Goal: Task Accomplishment & Management: Manage account settings

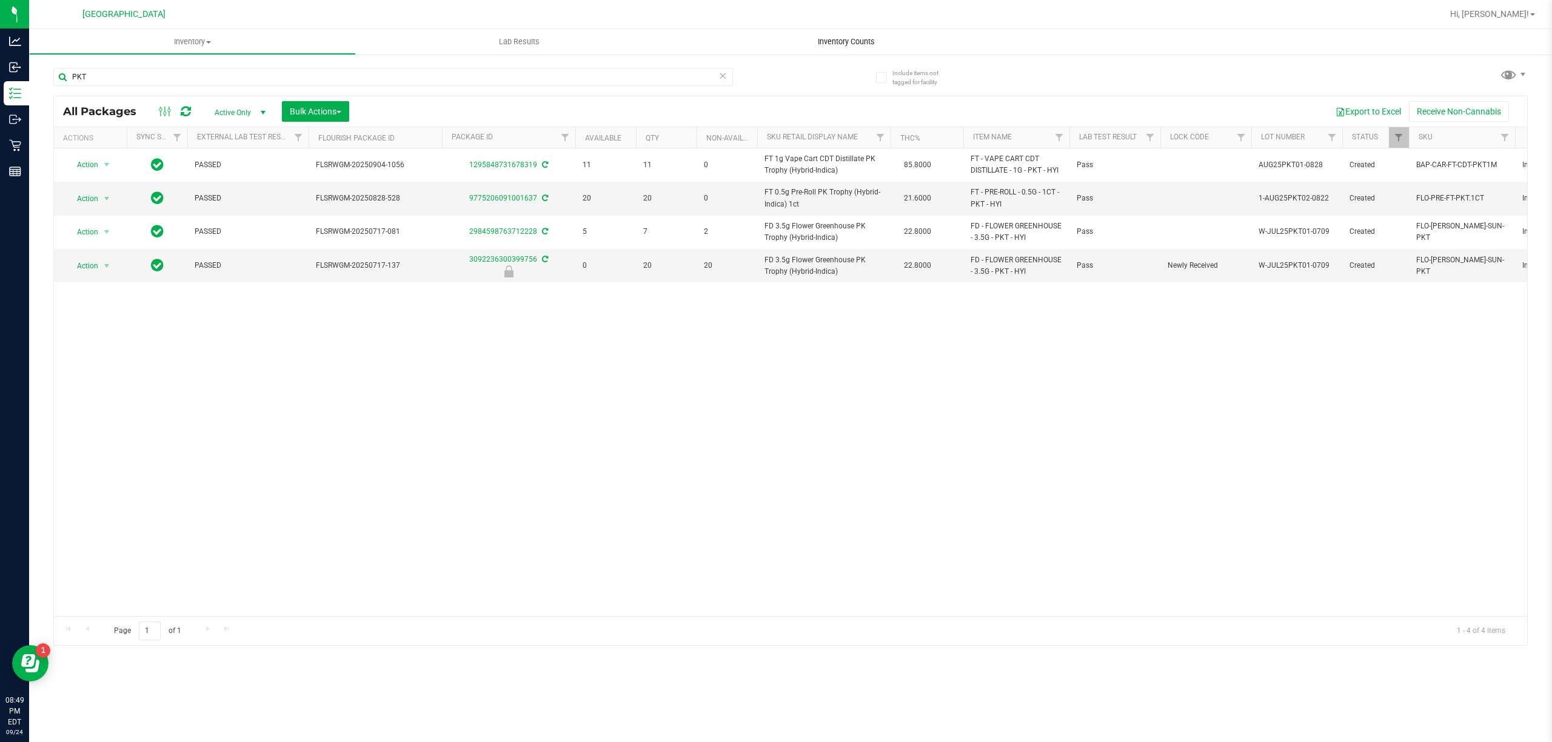
click at [846, 41] on span "Inventory Counts" at bounding box center [846, 41] width 90 height 11
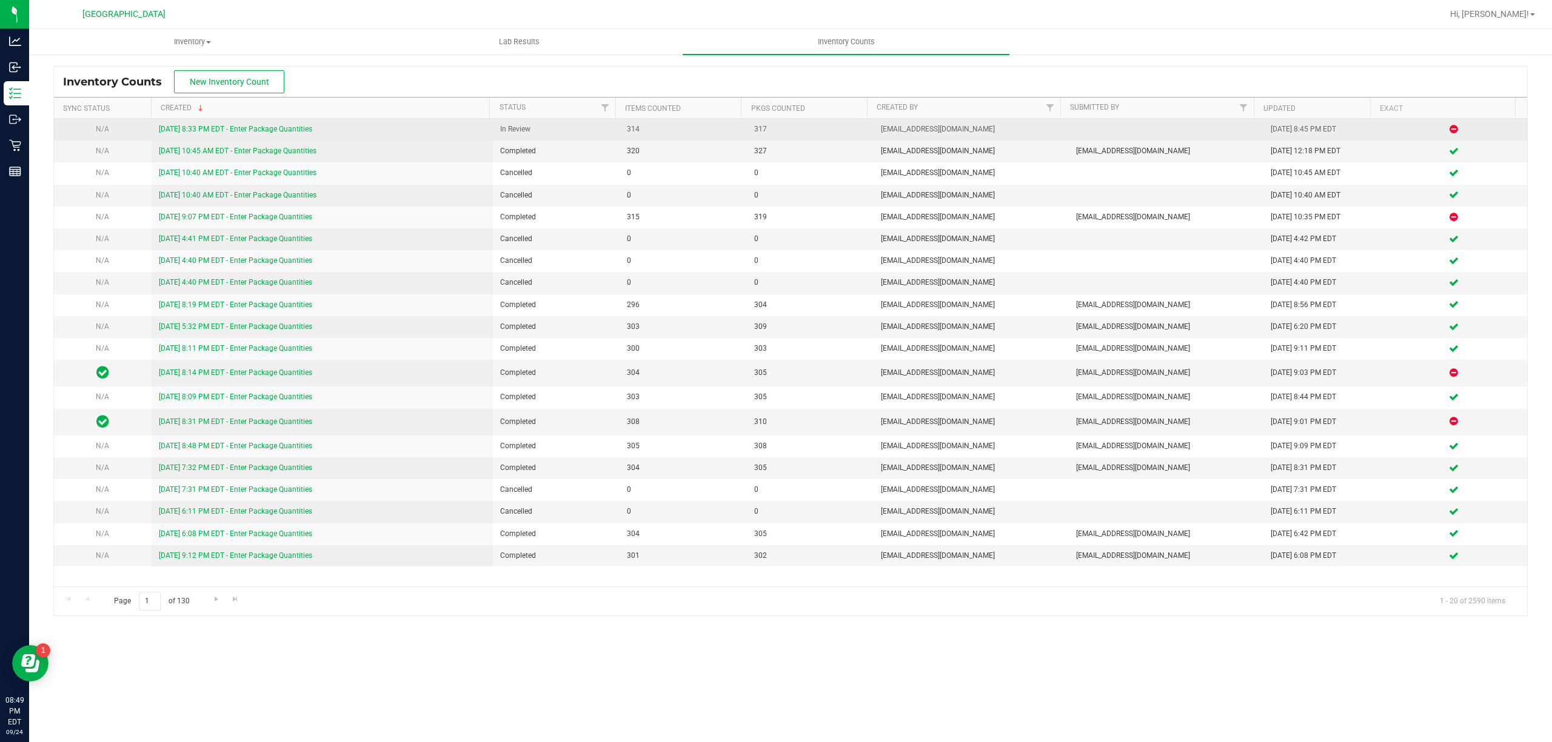
click at [244, 127] on link "[DATE] 8:33 PM EDT - Enter Package Quantities" at bounding box center [235, 129] width 153 height 8
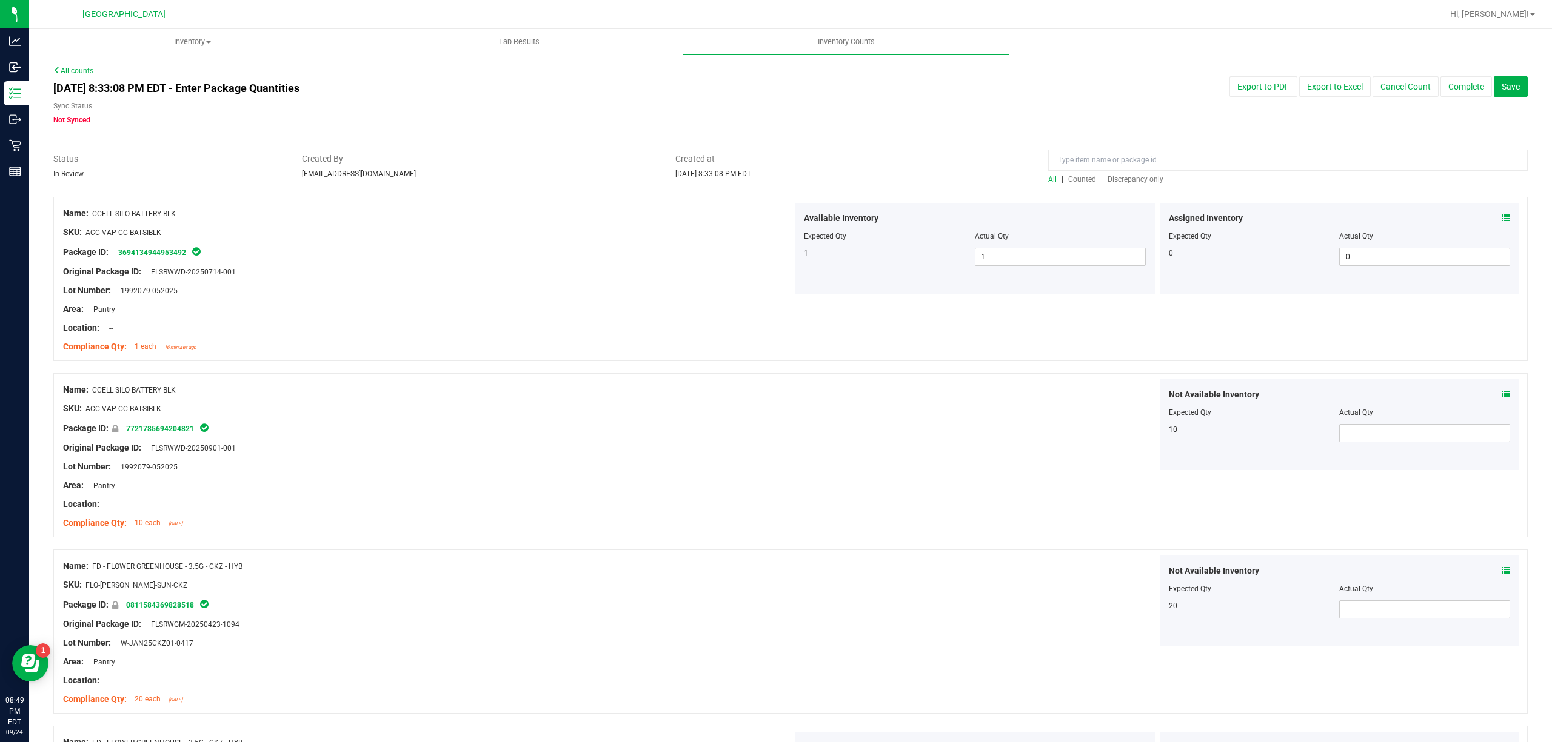
click at [1142, 182] on span "Discrepancy only" at bounding box center [1135, 179] width 56 height 8
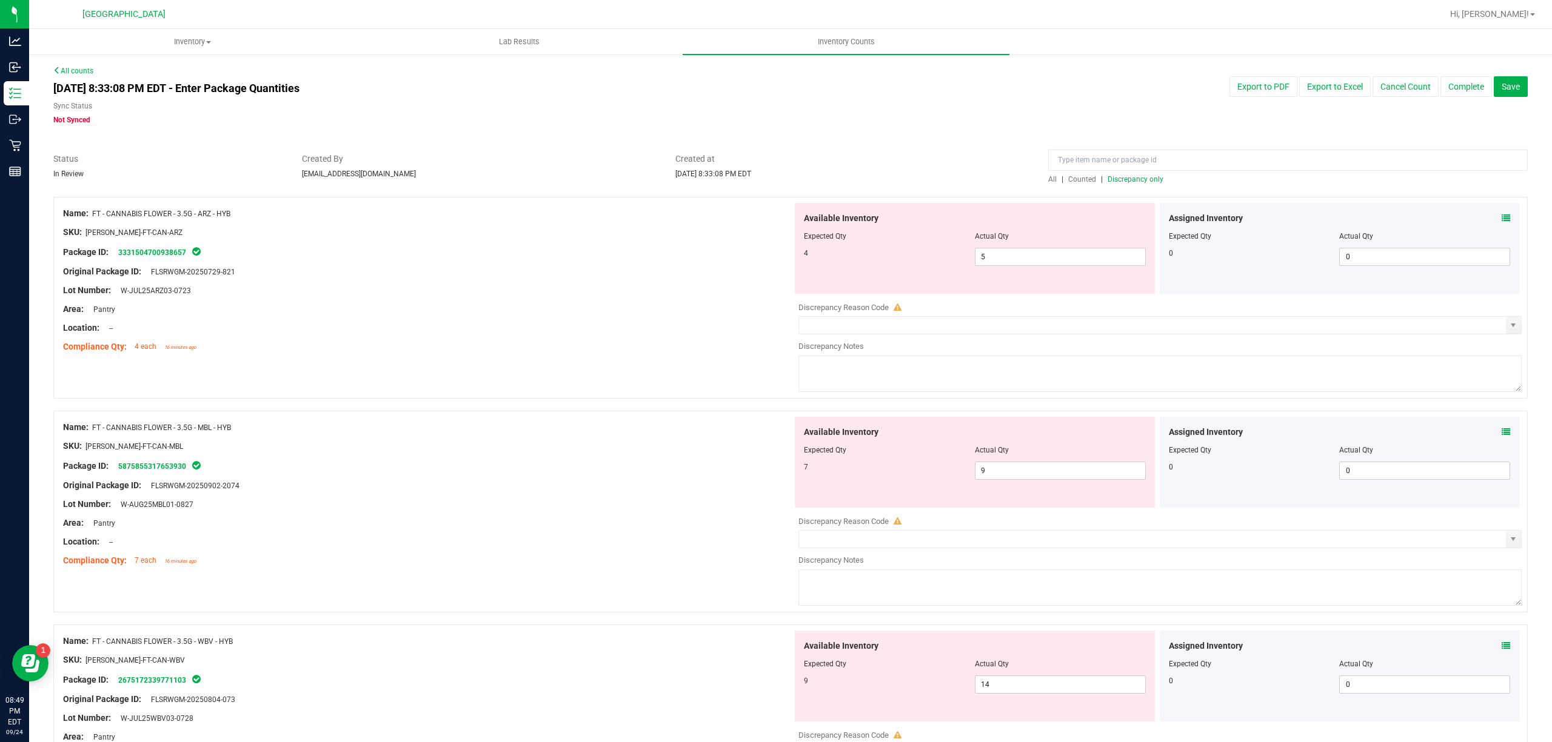
click at [565, 303] on div "Area: Pantry" at bounding box center [427, 309] width 729 height 13
click at [1019, 252] on span "5 5" at bounding box center [1060, 257] width 171 height 18
type input "4"
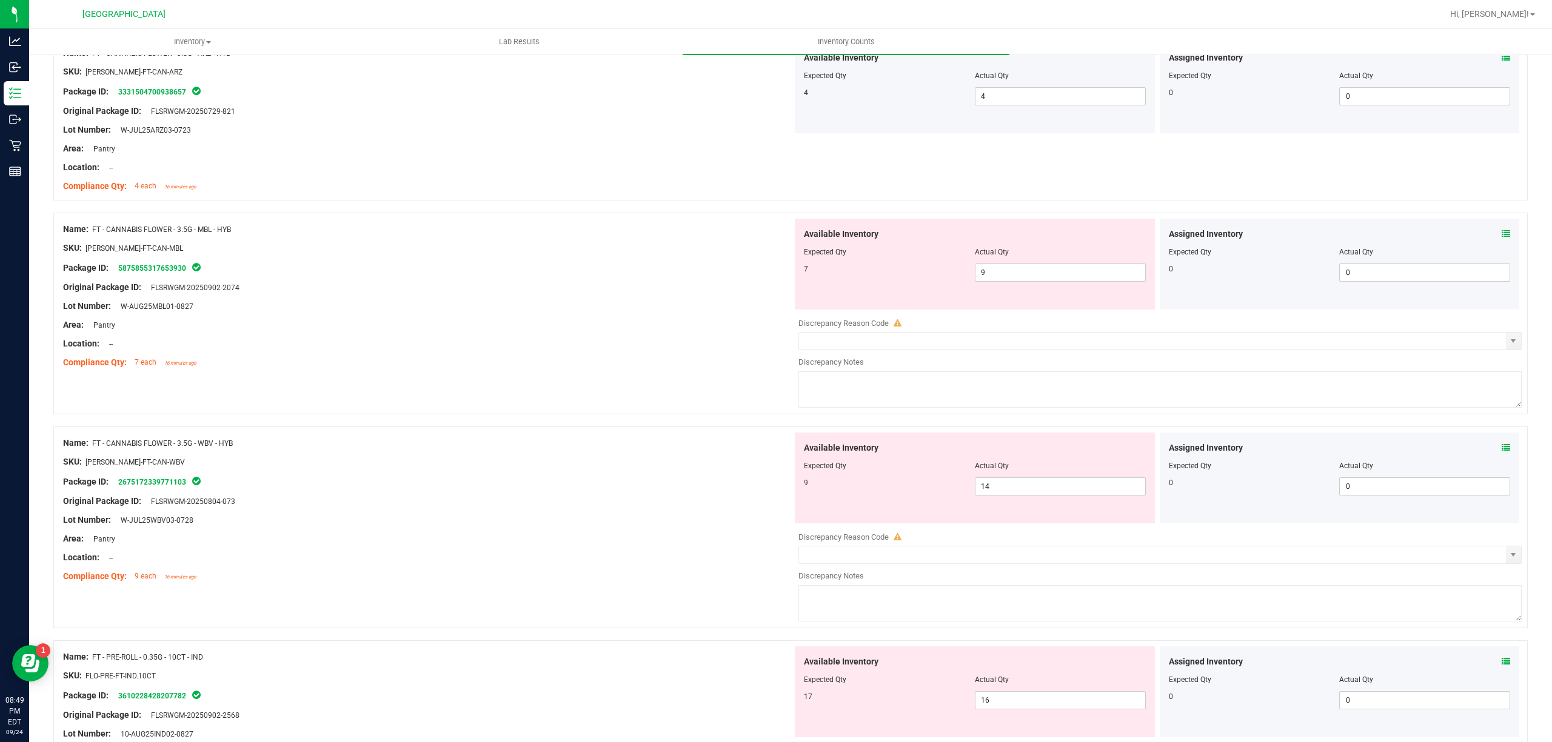
scroll to position [161, 0]
click at [979, 276] on span "9 9" at bounding box center [1060, 272] width 171 height 18
type input "7"
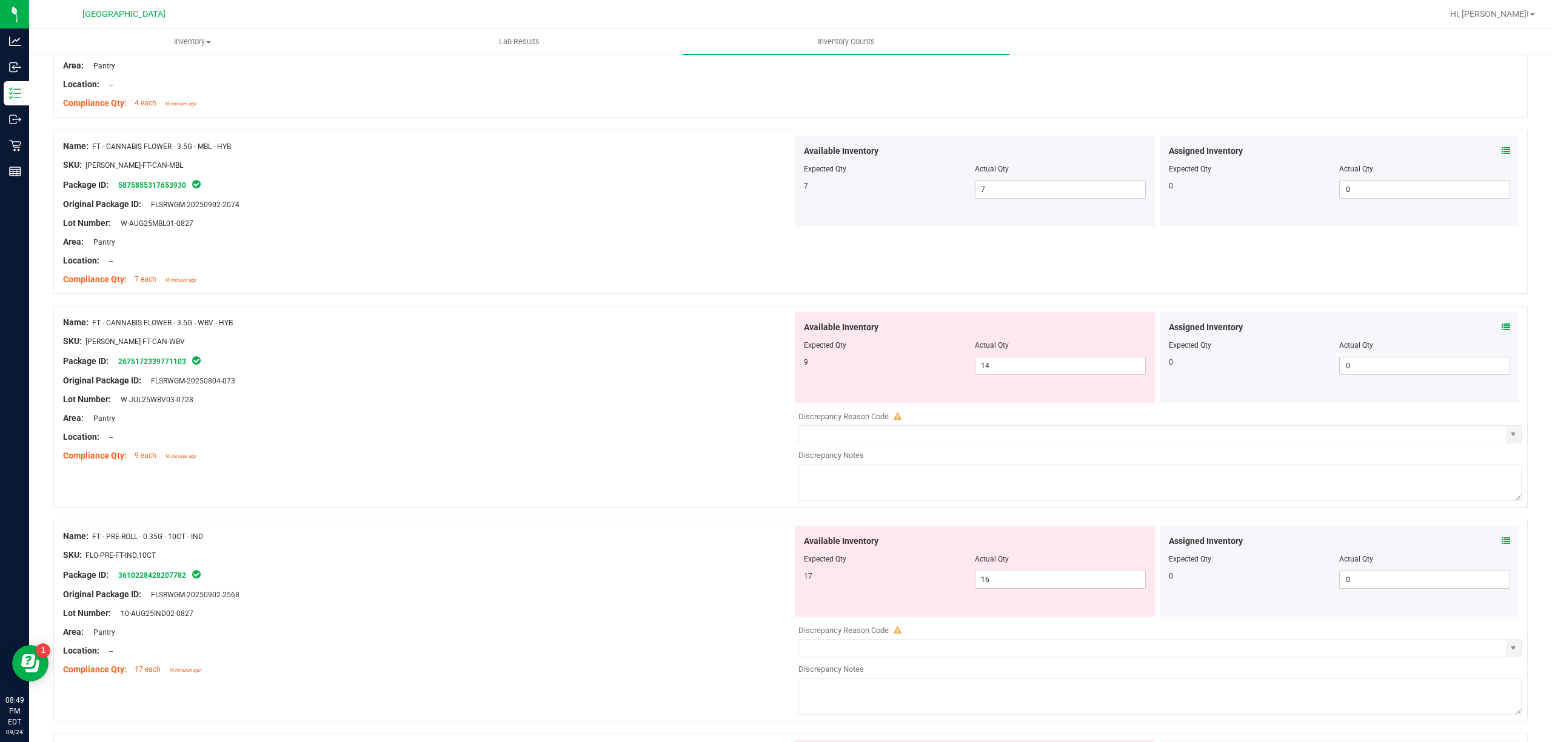
scroll to position [323, 0]
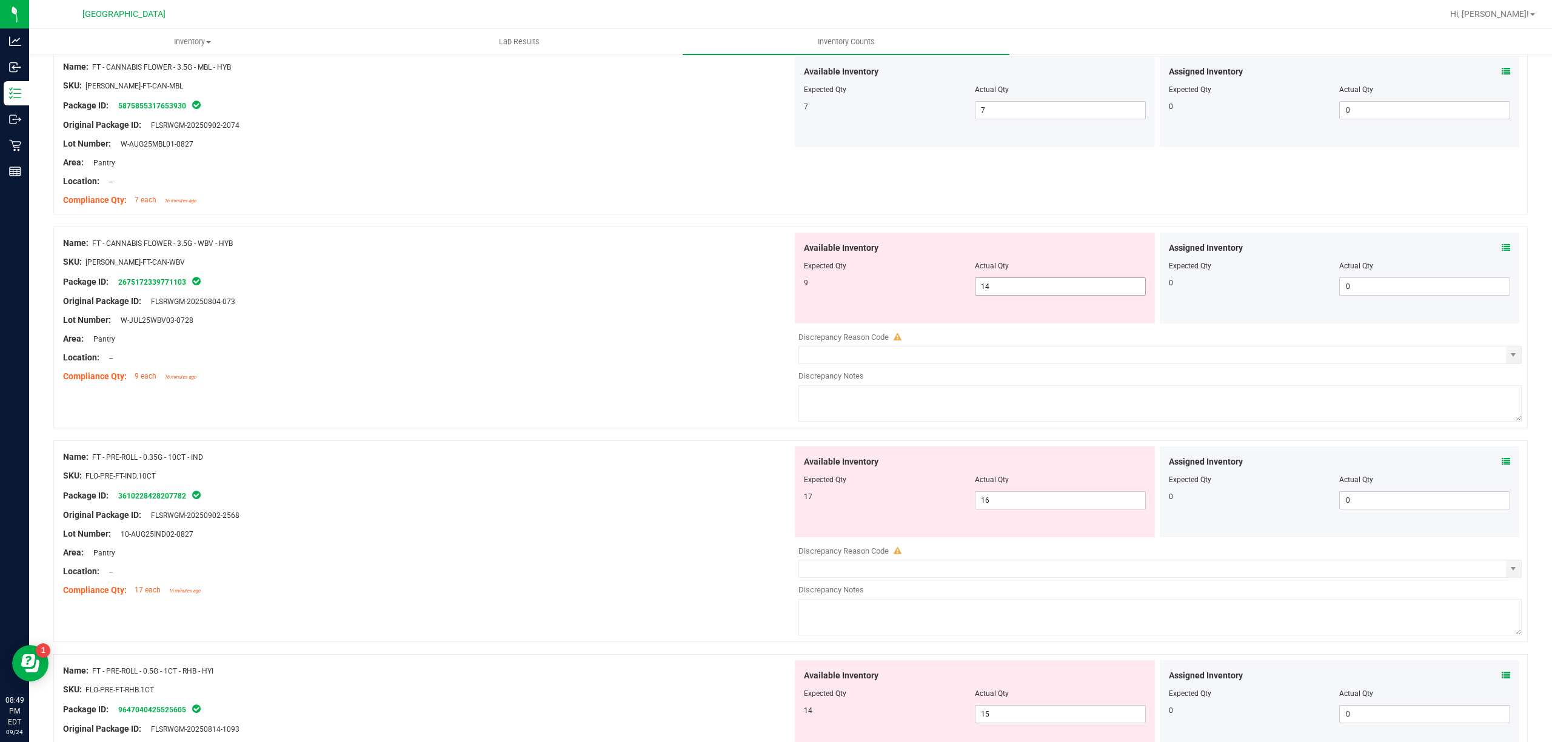
click at [1030, 290] on span "14 14" at bounding box center [1060, 287] width 171 height 18
type input "1"
type input "9"
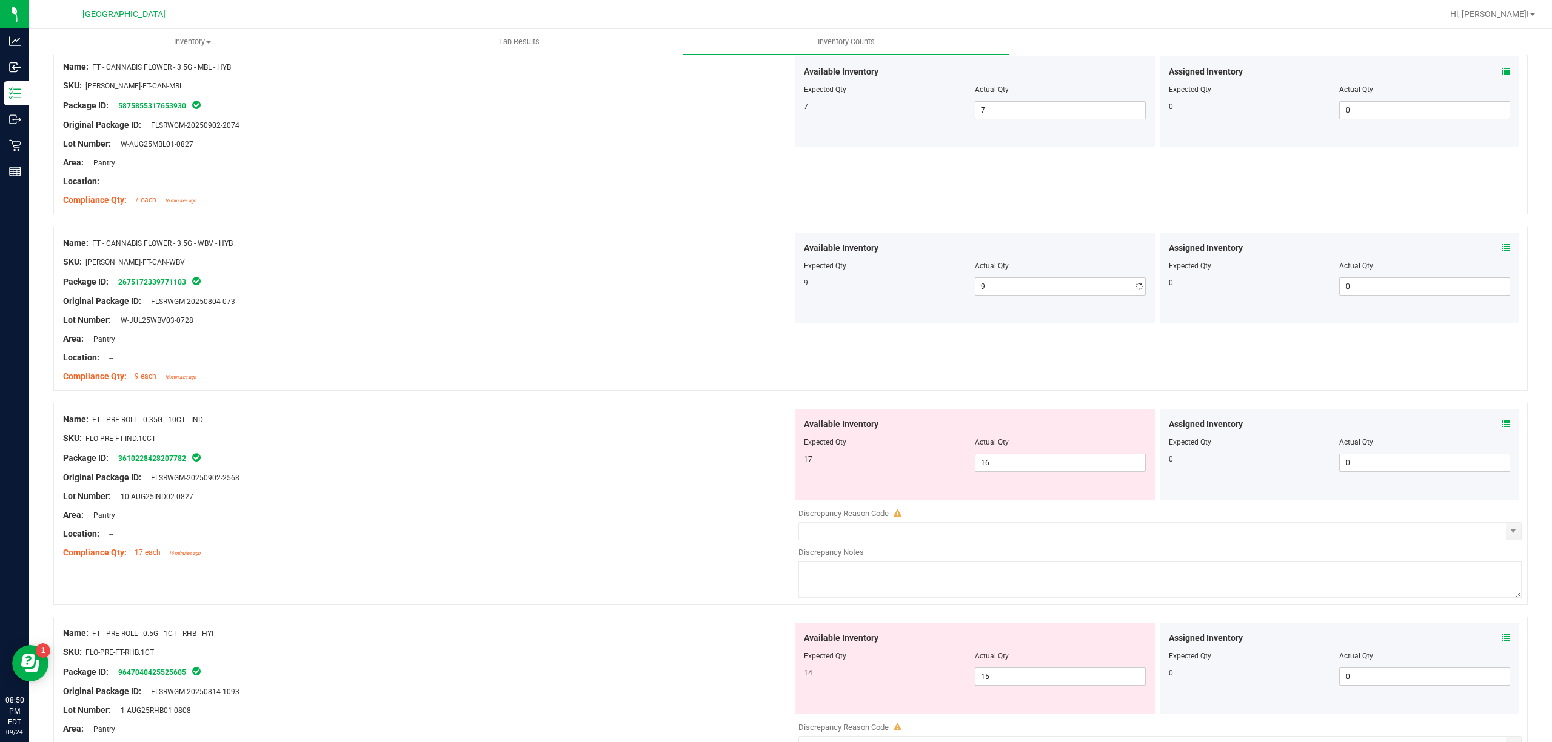
click at [522, 316] on div "Lot Number: W-JUL25WBV03-0728" at bounding box center [427, 320] width 729 height 13
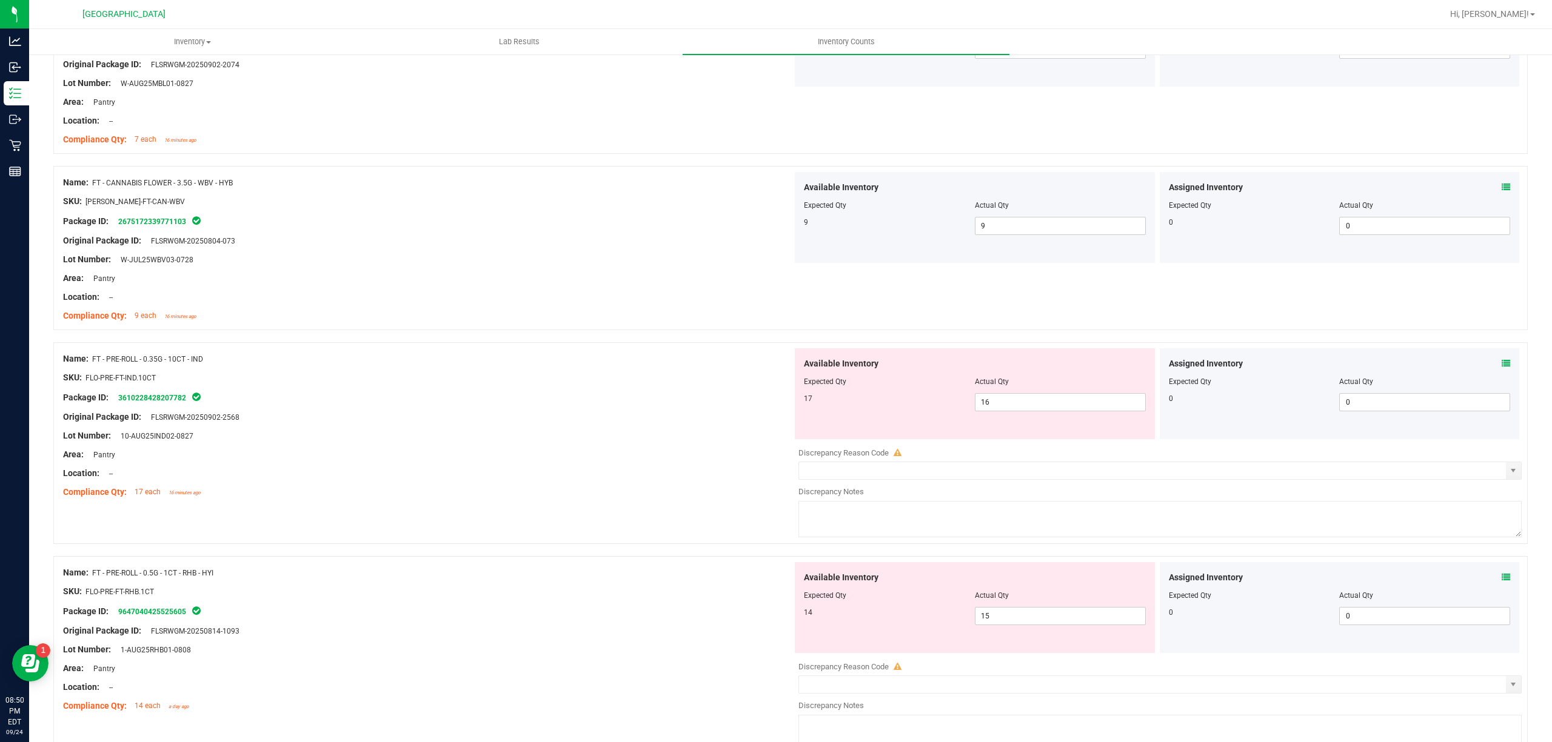
scroll to position [485, 0]
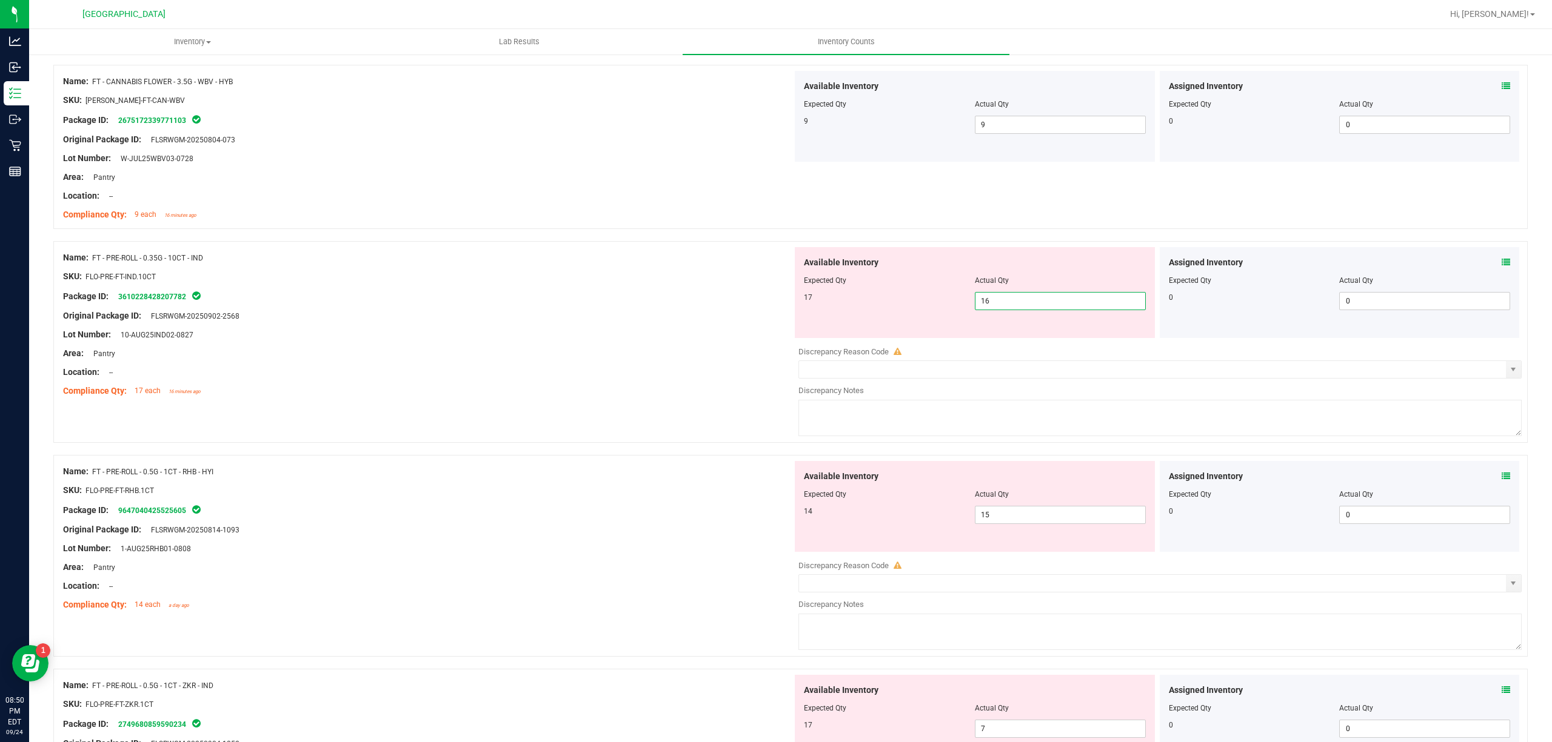
click at [990, 302] on span "16 16" at bounding box center [1060, 301] width 171 height 18
drag, startPoint x: 379, startPoint y: 409, endPoint x: 379, endPoint y: 415, distance: 6.7
click at [379, 412] on div "Name: FT - PRE-ROLL - 0.35G - 10CT - IND SKU: FLO-PRE-FT-IND.10CT Package ID: 3…" at bounding box center [790, 342] width 1474 height 202
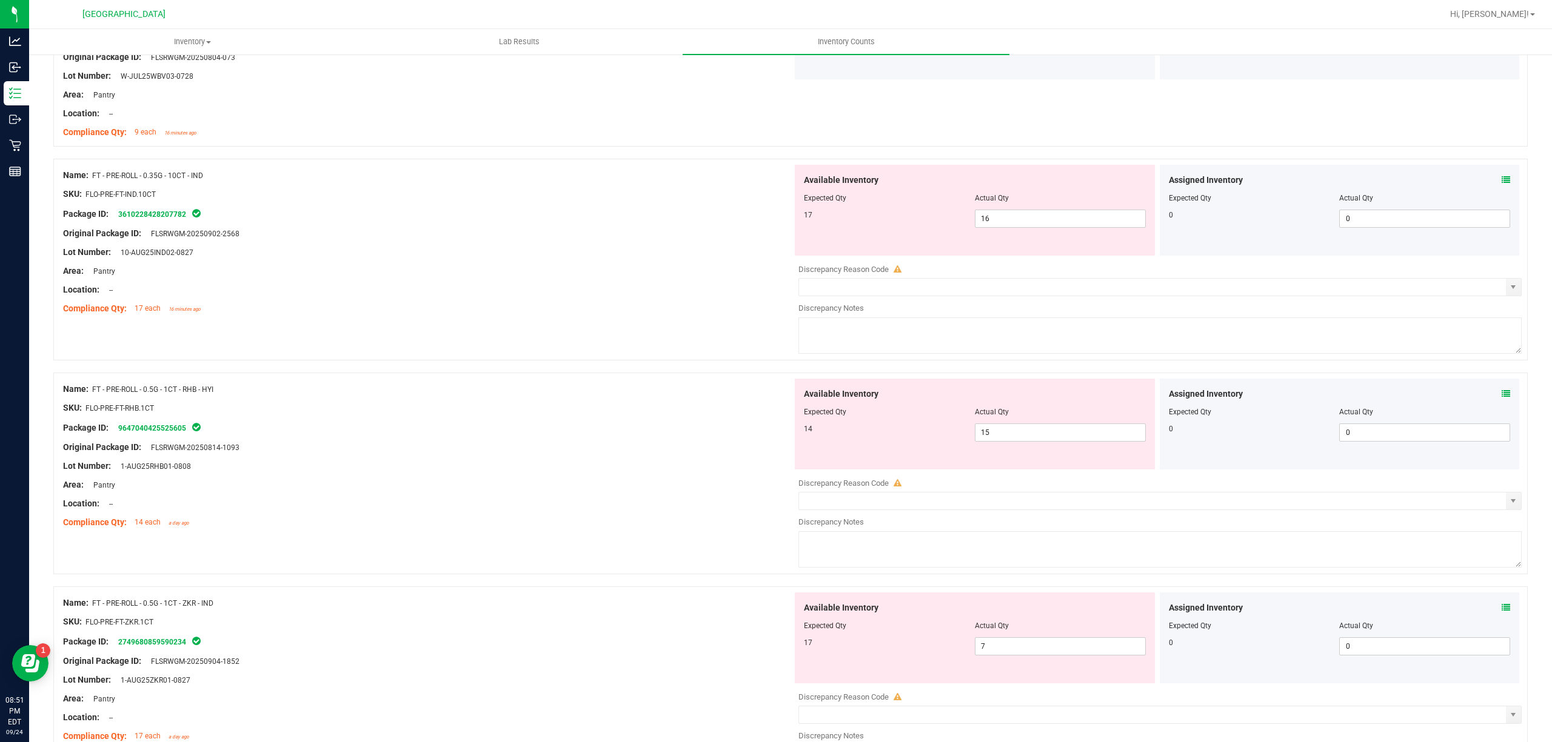
scroll to position [727, 0]
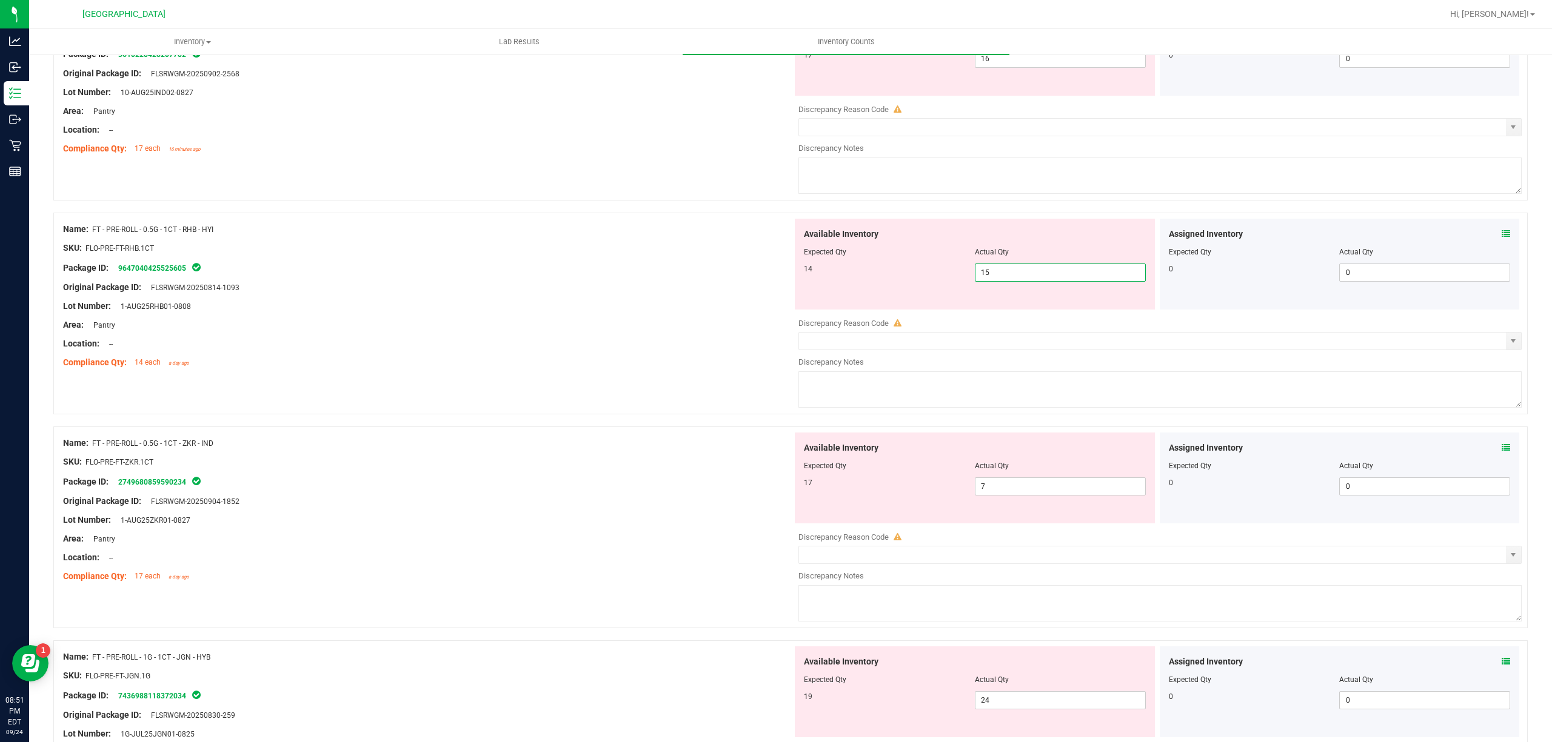
click at [1022, 275] on span "15 15" at bounding box center [1060, 273] width 171 height 18
type input "14"
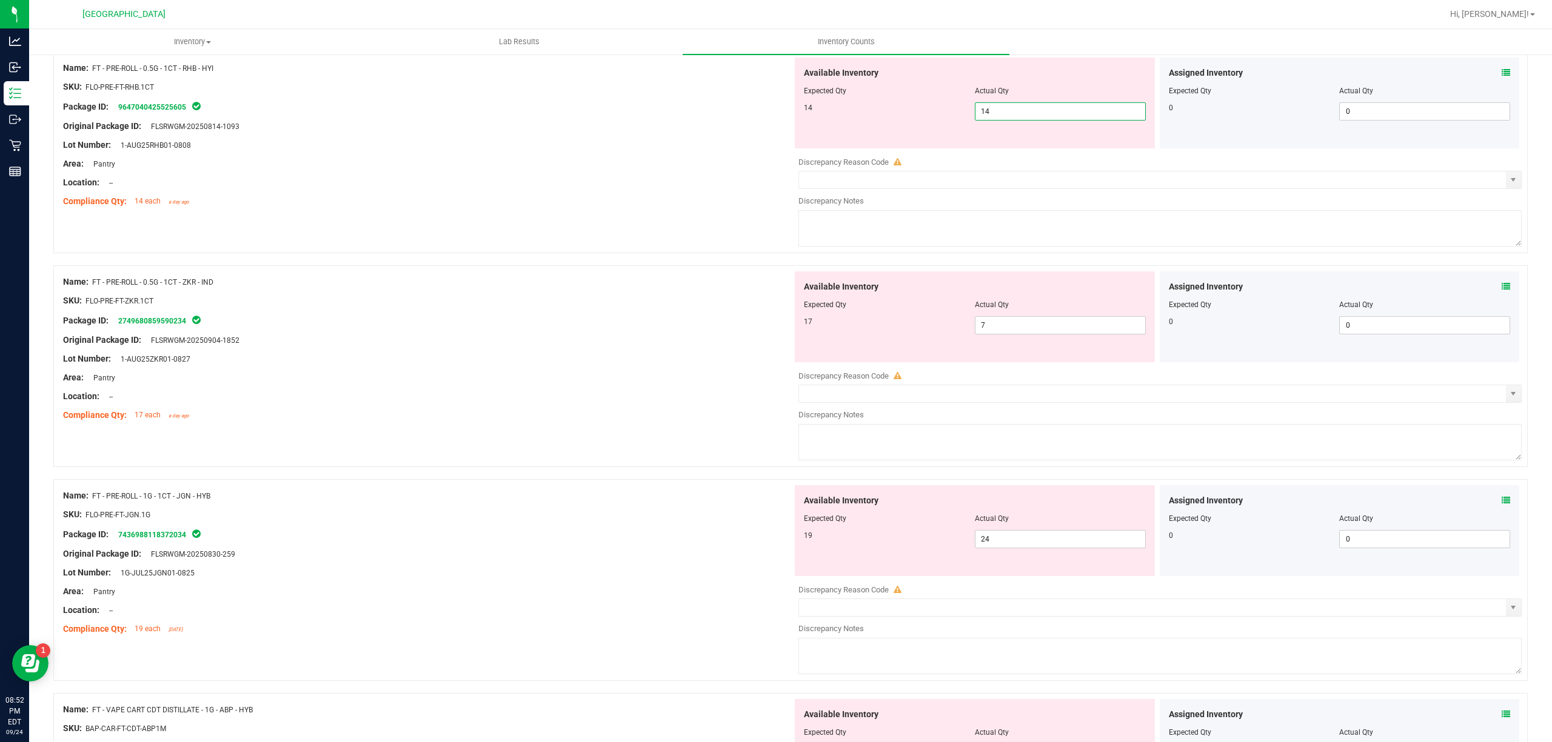
type input "14"
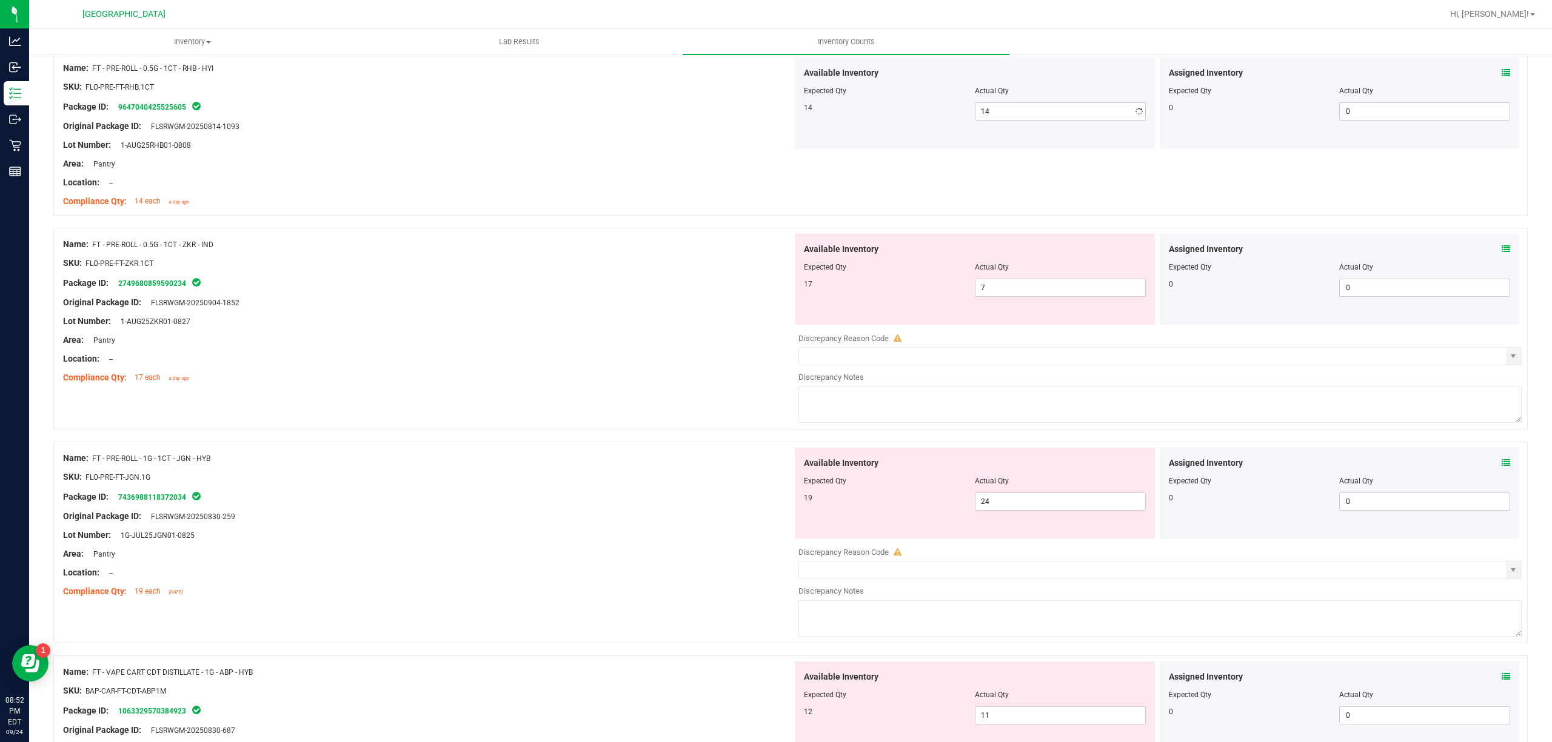
drag, startPoint x: 533, startPoint y: 302, endPoint x: 527, endPoint y: 315, distance: 14.9
click at [532, 308] on div "Name: FT - PRE-ROLL - 0.5G - 1CT - ZKR - IND SKU: FLO-PRE-FT-ZKR.1CT Package ID…" at bounding box center [427, 311] width 729 height 155
click at [975, 291] on span "7 7" at bounding box center [1060, 288] width 171 height 18
type input "17"
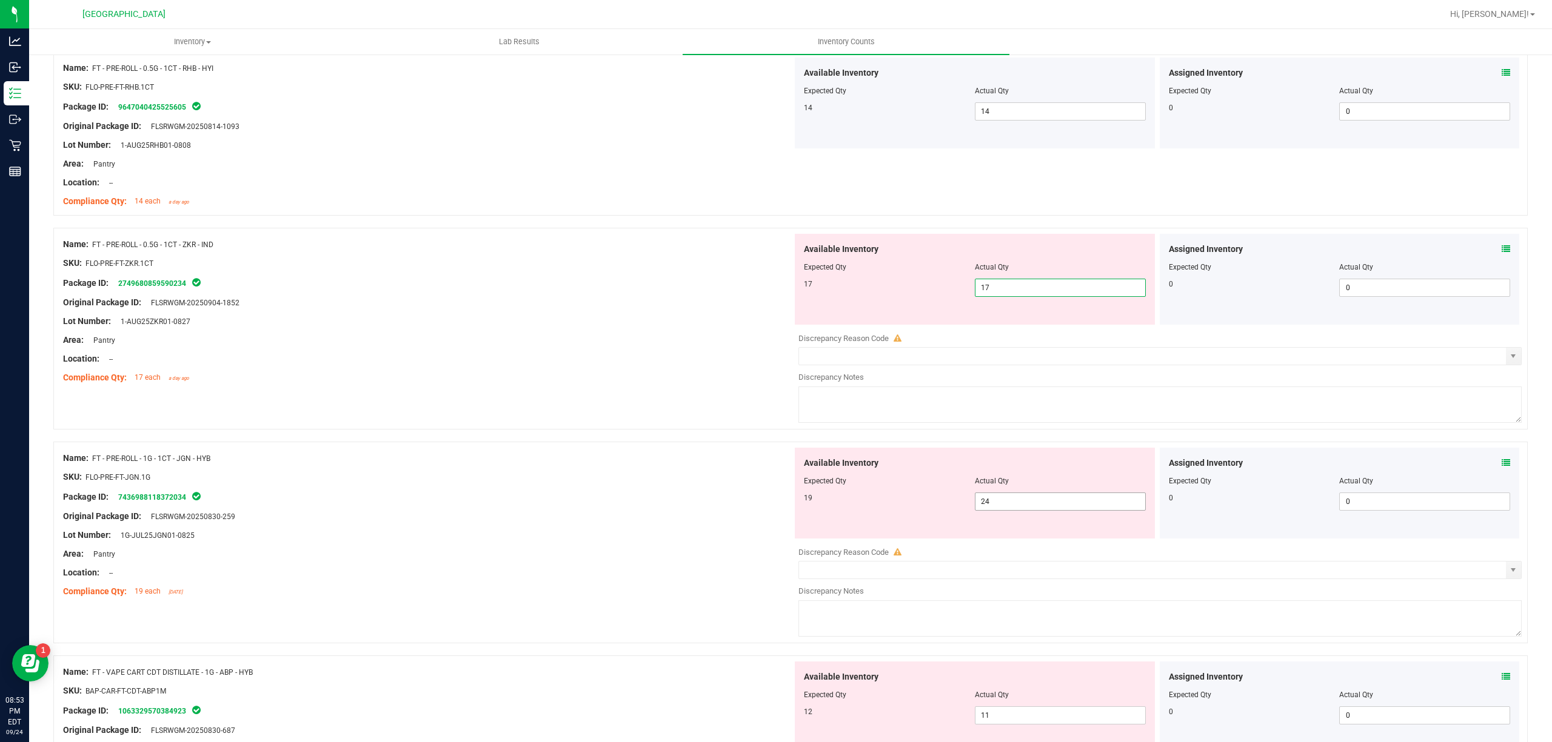
drag, startPoint x: 1002, startPoint y: 500, endPoint x: 906, endPoint y: 498, distance: 96.4
click at [907, 498] on div "Available Inventory Expected Qty Actual Qty 19 24 24" at bounding box center [975, 493] width 360 height 91
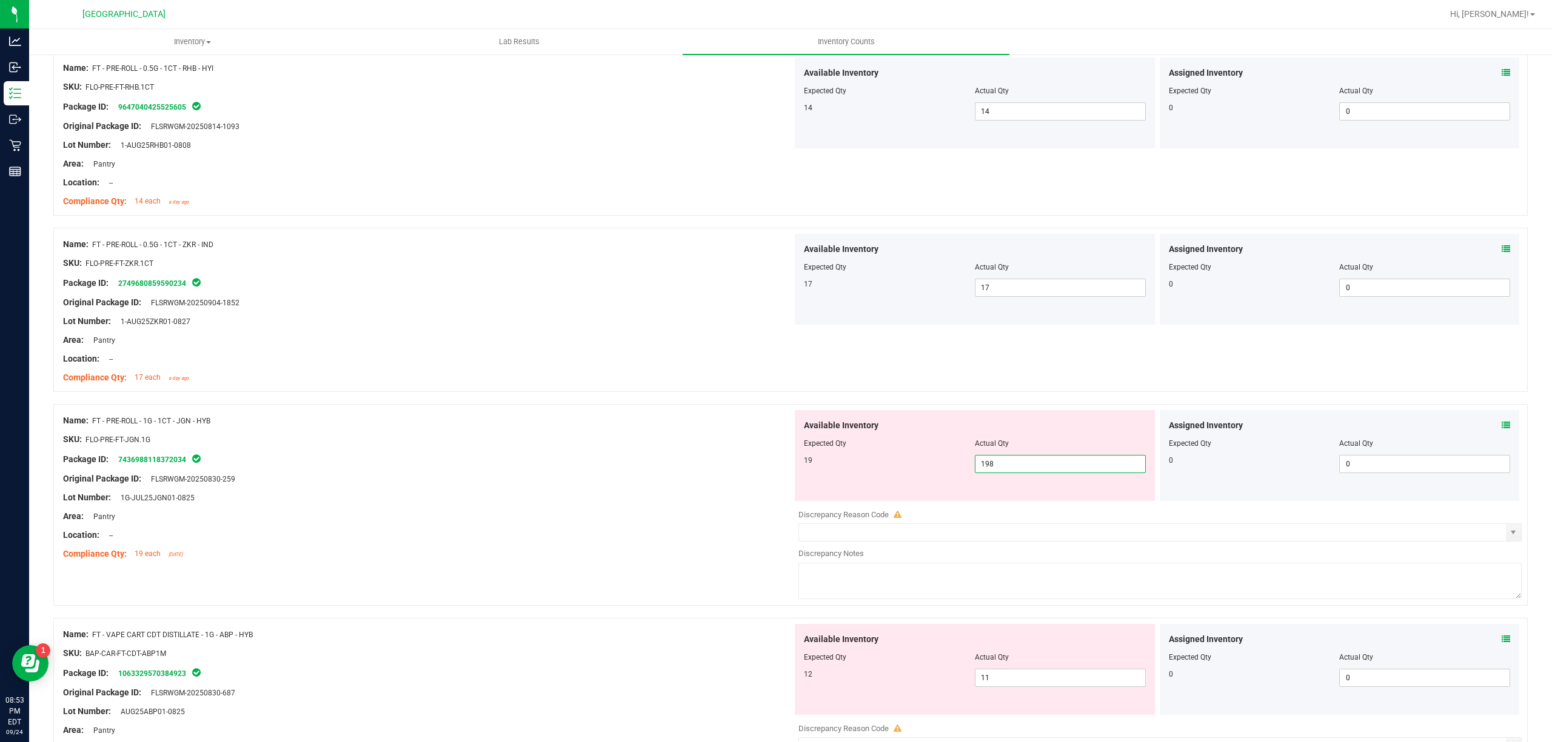
type input "19"
click at [595, 488] on div at bounding box center [427, 488] width 729 height 6
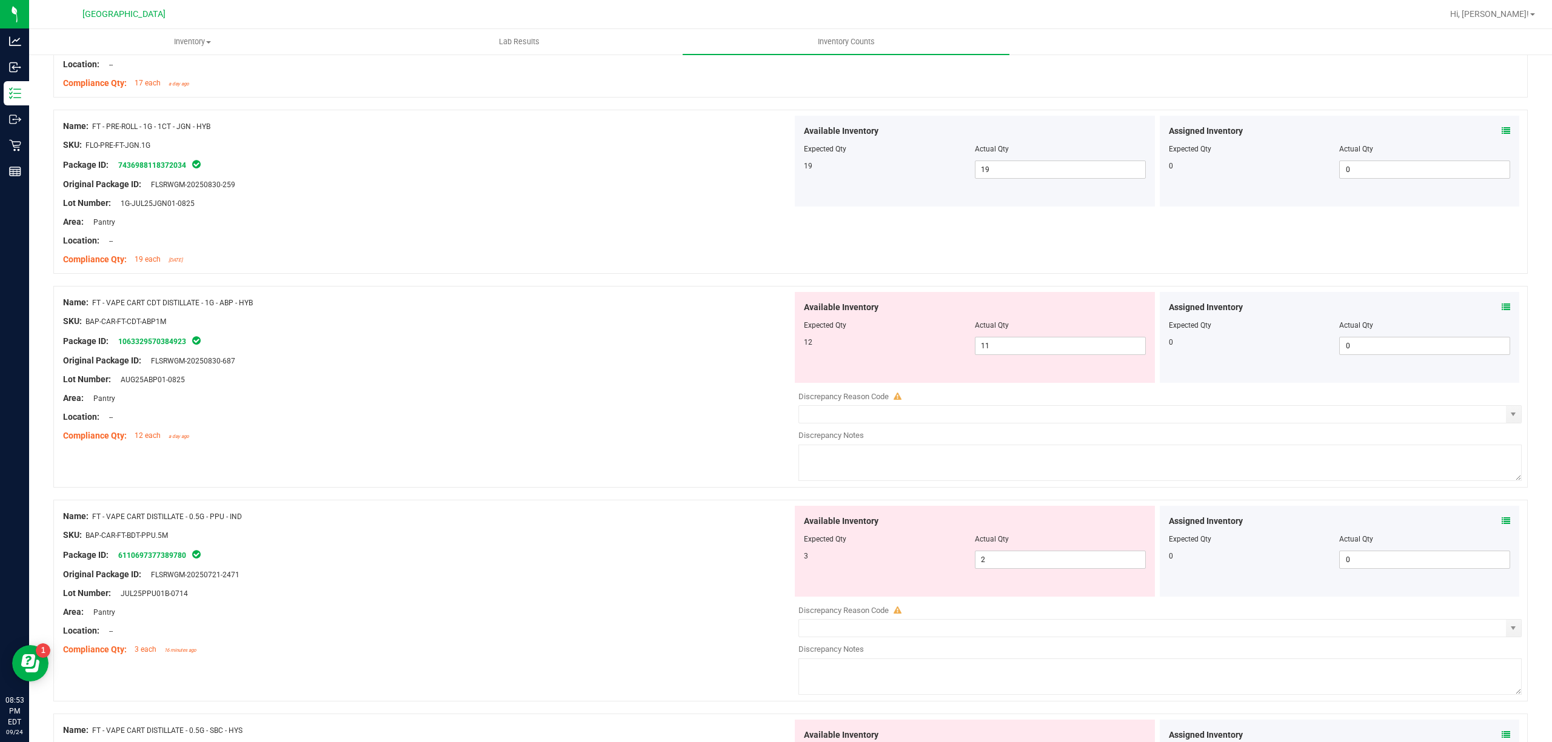
scroll to position [1293, 0]
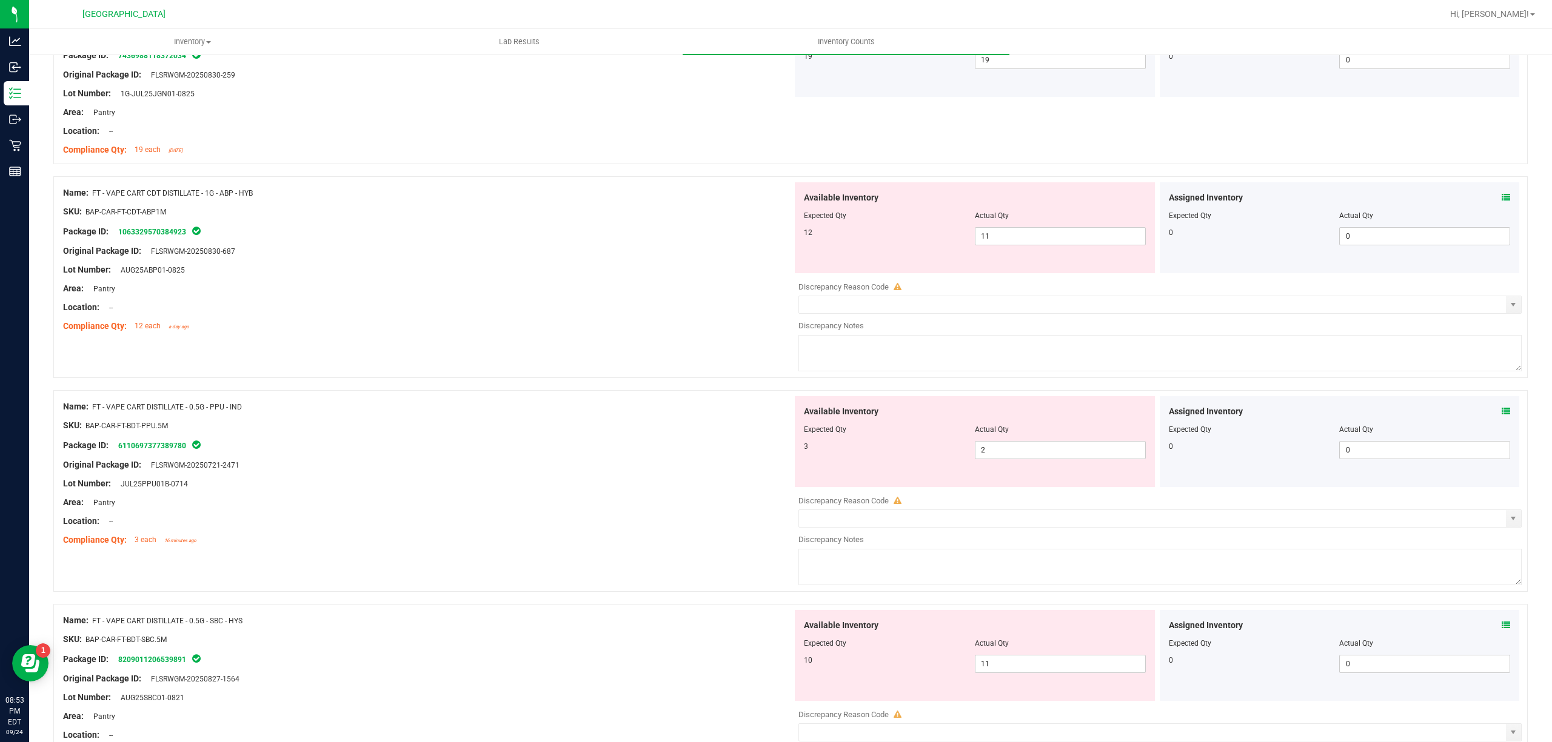
click at [657, 299] on div at bounding box center [427, 298] width 729 height 6
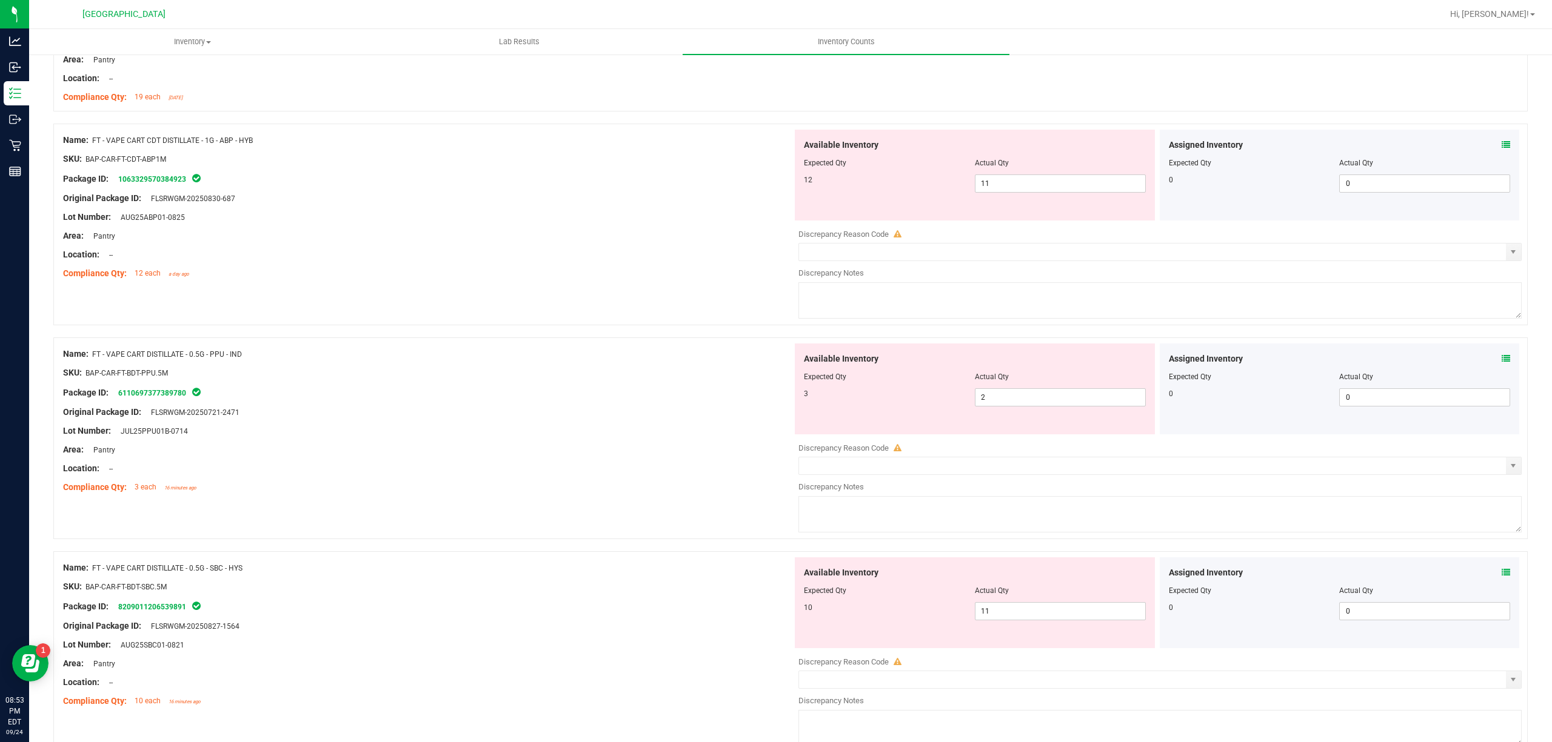
scroll to position [1373, 0]
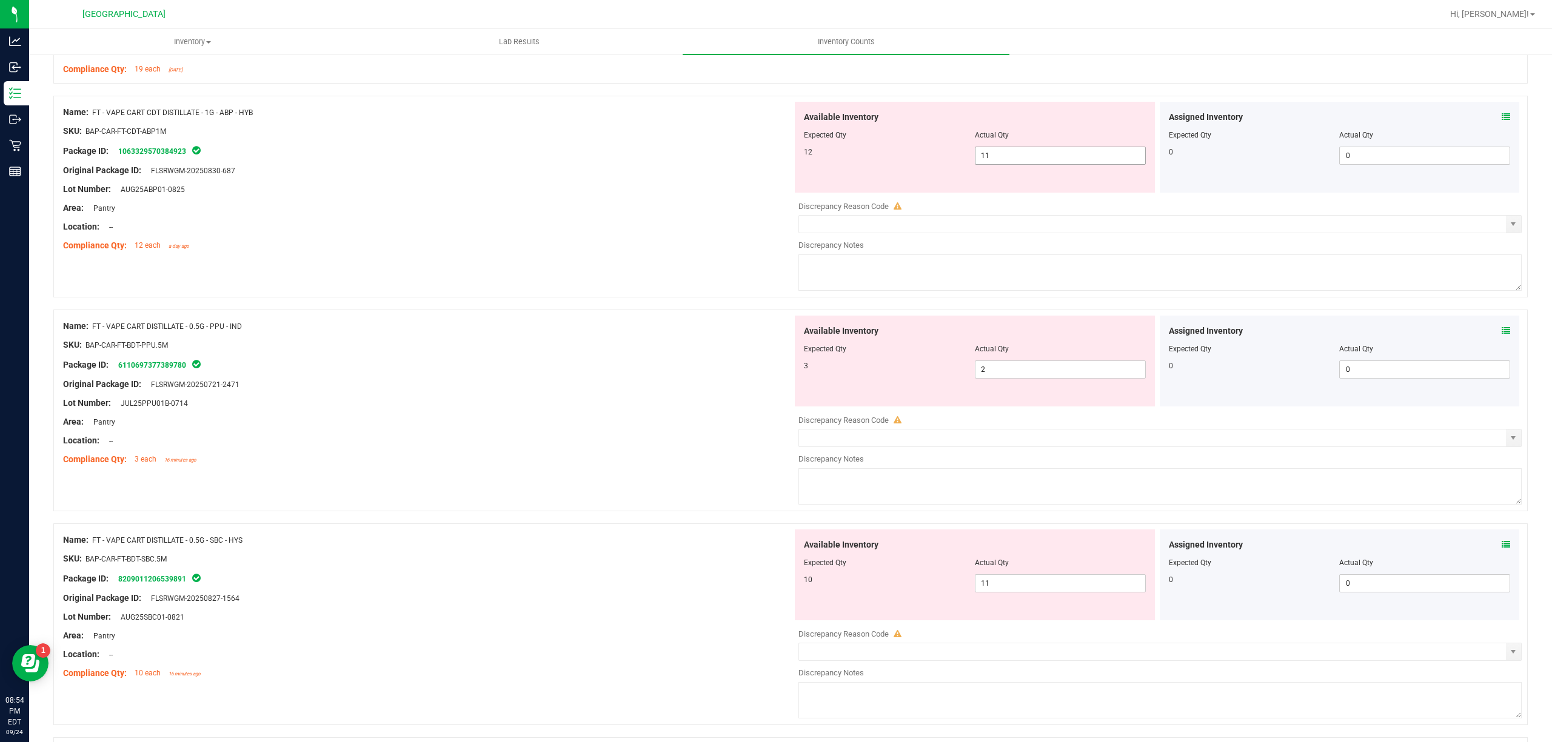
click at [1009, 153] on span "11 11" at bounding box center [1060, 156] width 171 height 18
type input "12"
click at [459, 427] on div "Name: FT - VAPE CART DISTILLATE - 0.5G - PPU - IND SKU: BAP-CAR-FT-BDT-PPU.5M P…" at bounding box center [427, 393] width 729 height 155
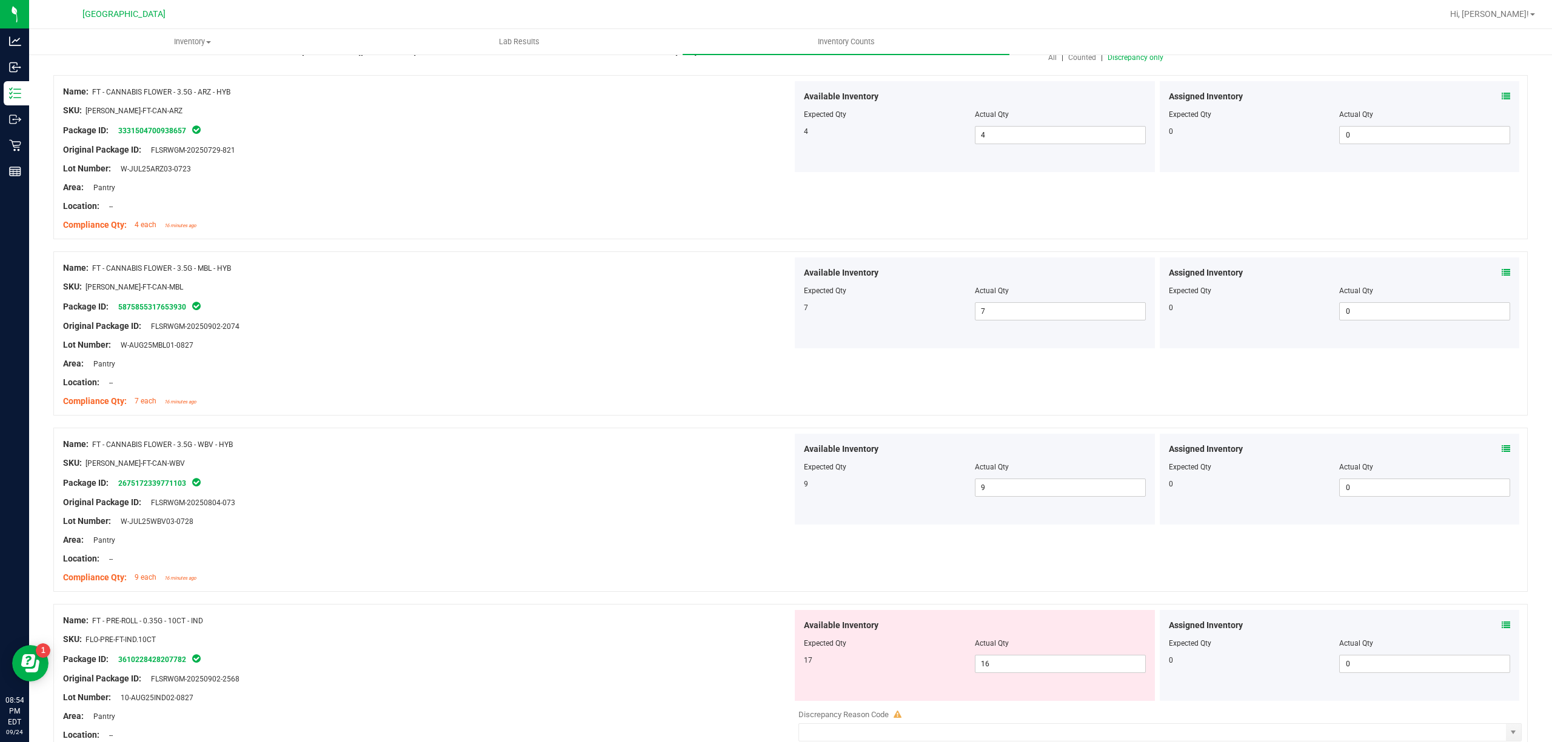
scroll to position [0, 0]
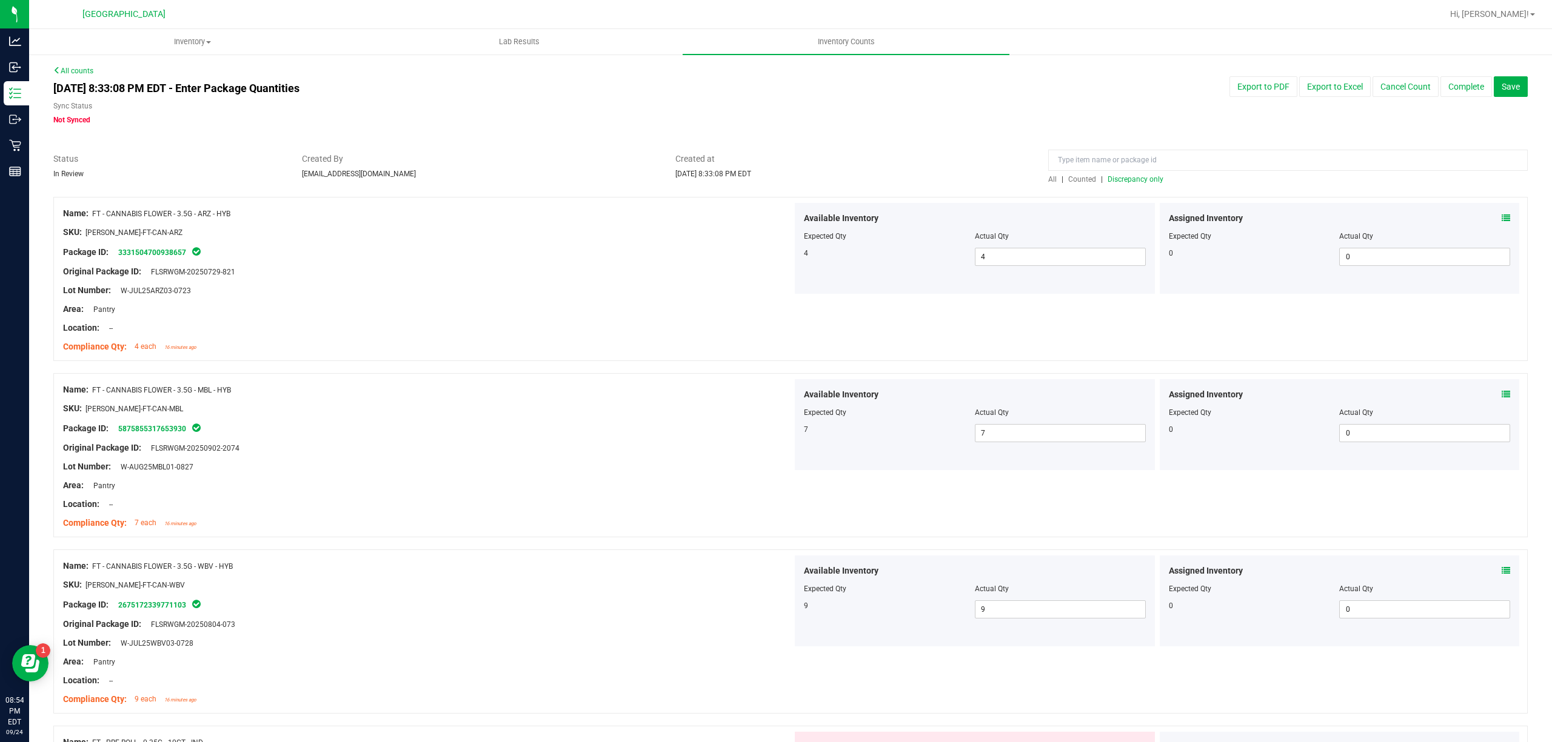
click at [1127, 173] on div at bounding box center [1287, 163] width 479 height 21
click at [1125, 178] on span "Discrepancy only" at bounding box center [1135, 179] width 56 height 8
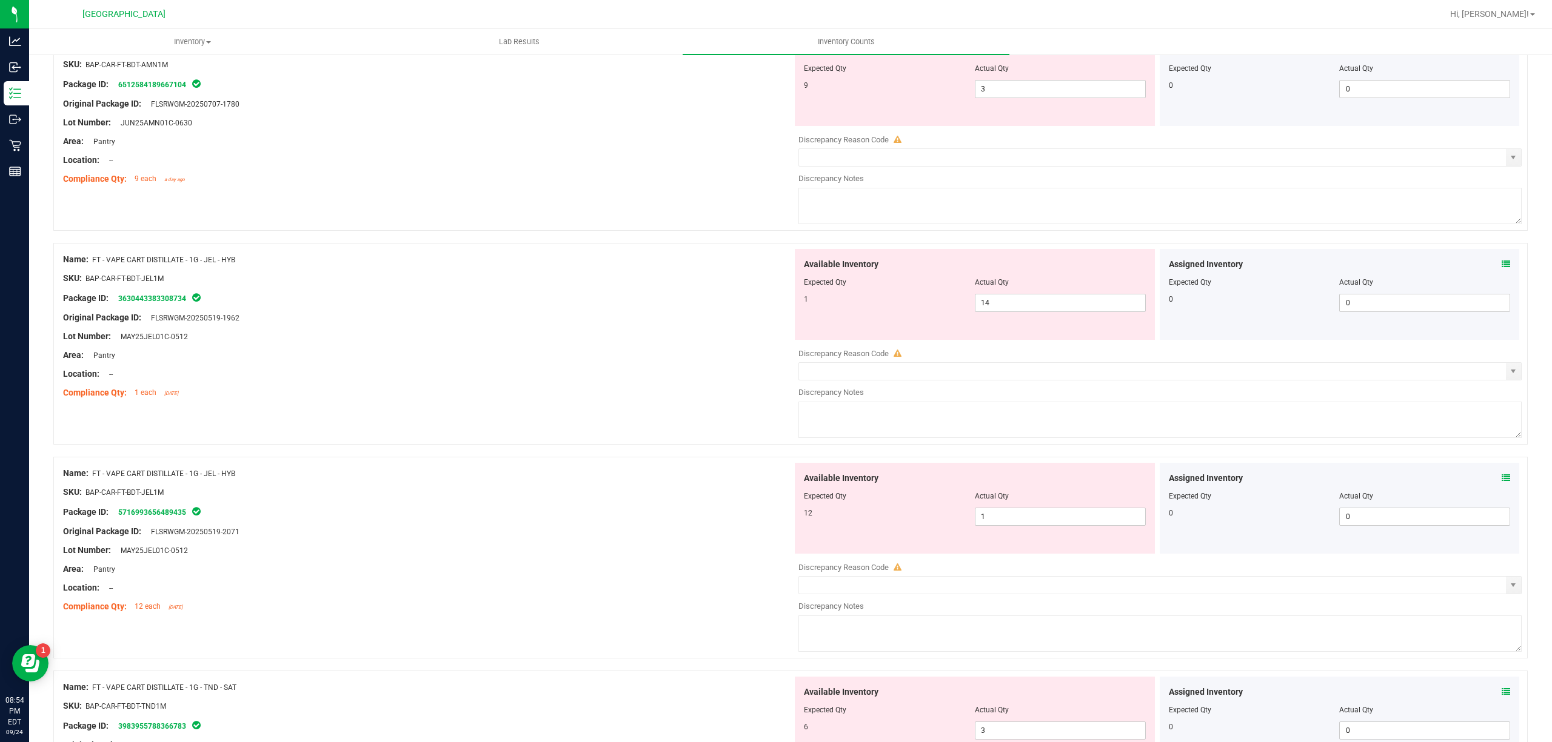
scroll to position [808, 0]
click at [1002, 522] on span "1 1" at bounding box center [1060, 519] width 171 height 18
type input "12"
drag, startPoint x: 993, startPoint y: 311, endPoint x: 840, endPoint y: 309, distance: 152.7
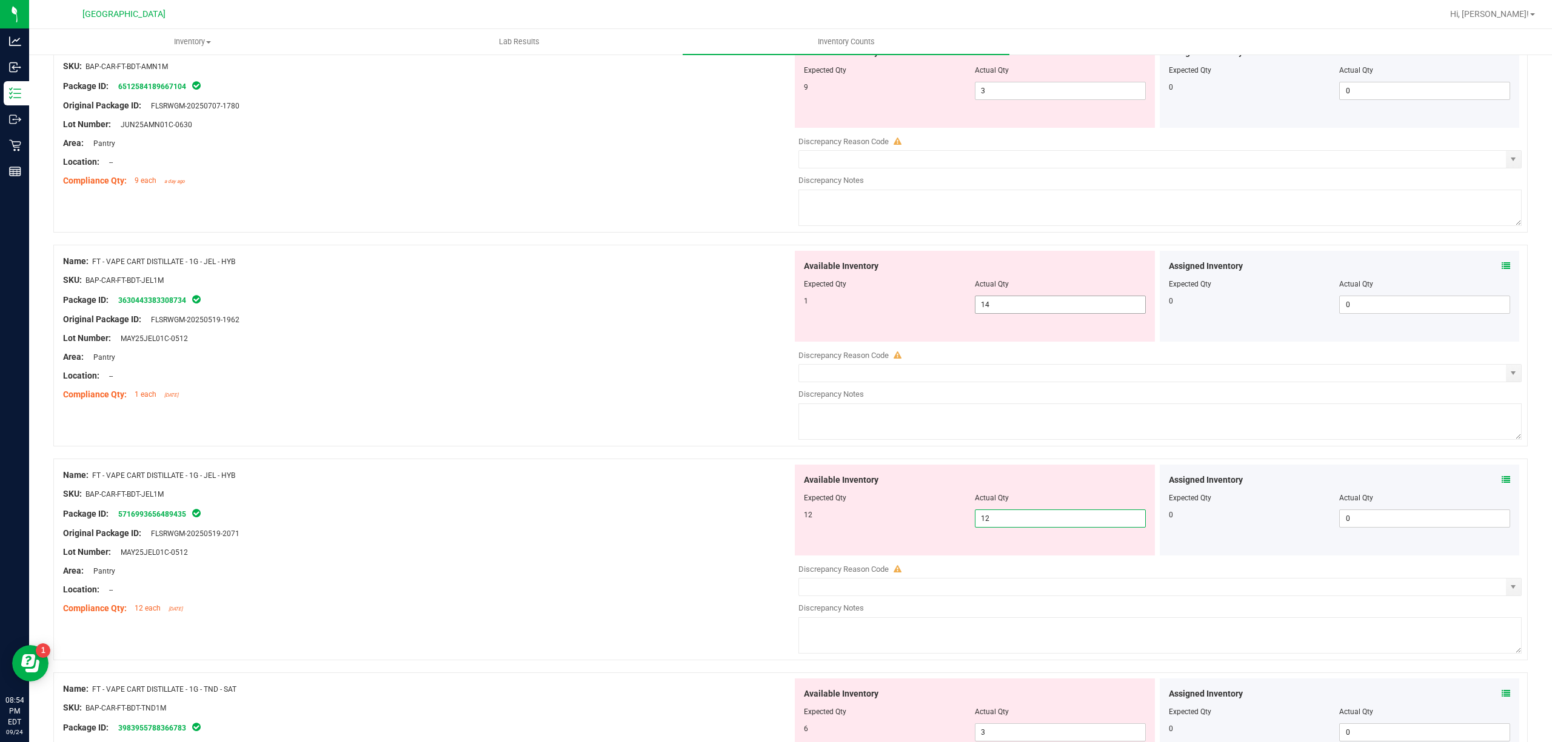
click at [924, 309] on div "1 14 14" at bounding box center [975, 305] width 342 height 18
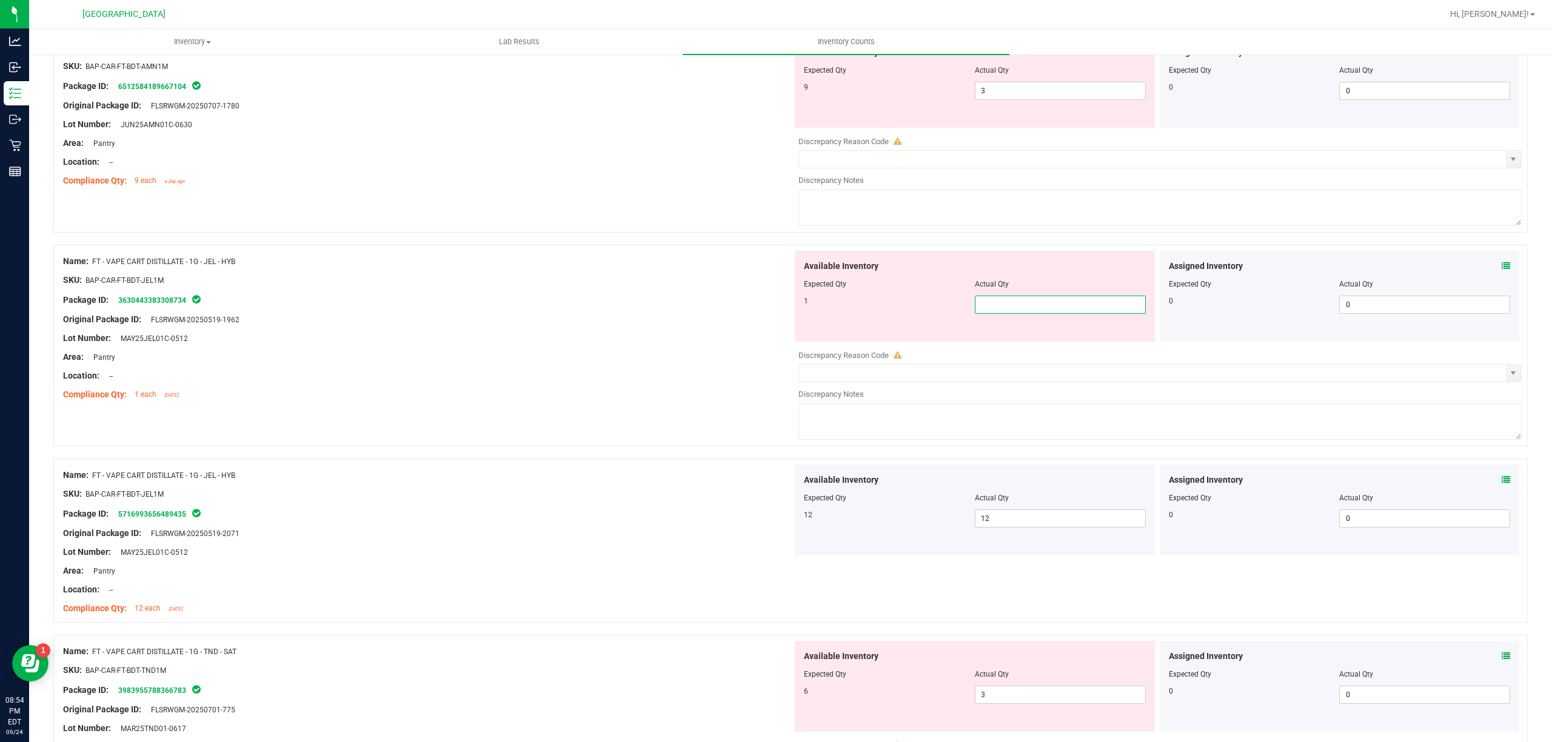
type input "1"
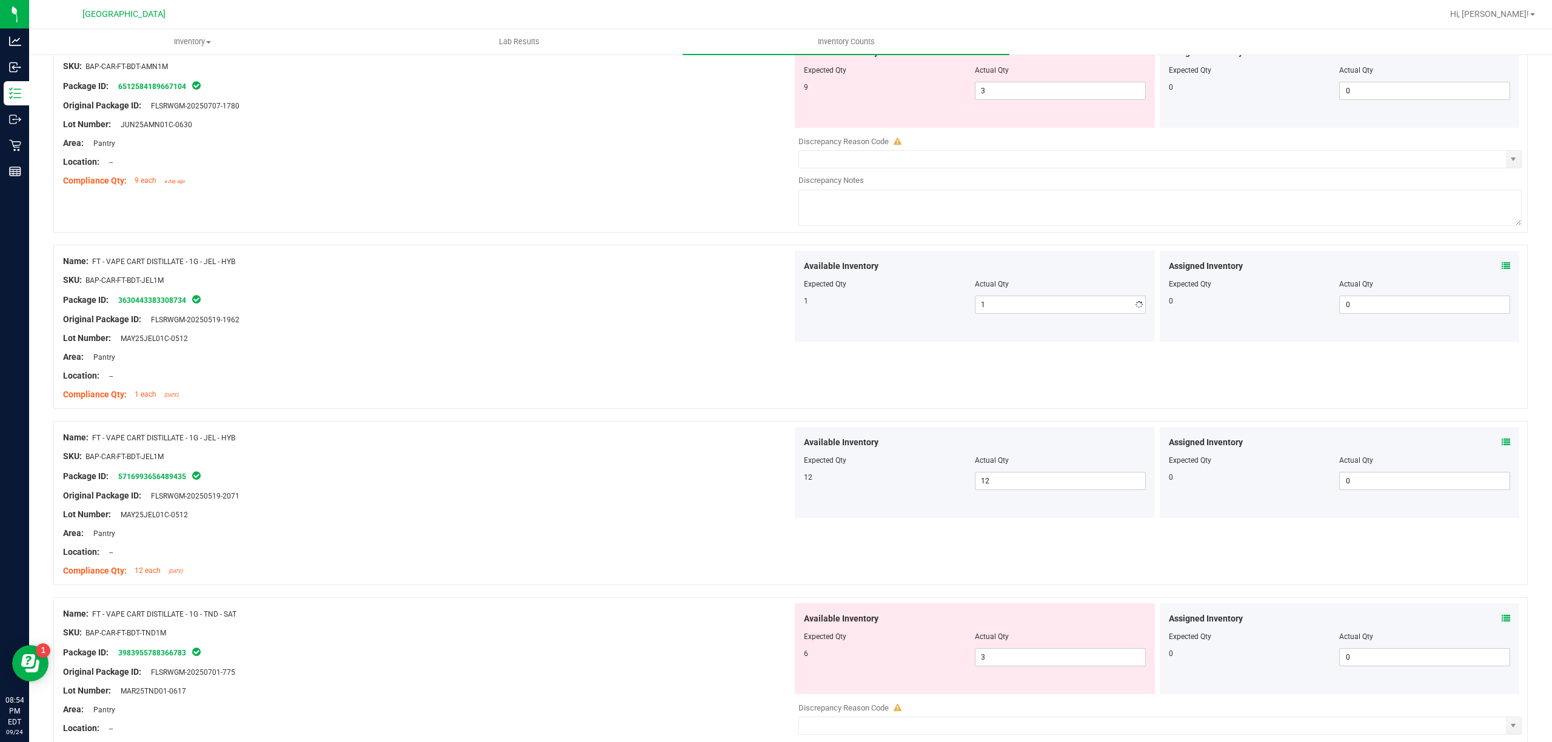
click at [642, 316] on div "Original Package ID: FLSRWGM-20250519-1962" at bounding box center [427, 319] width 729 height 13
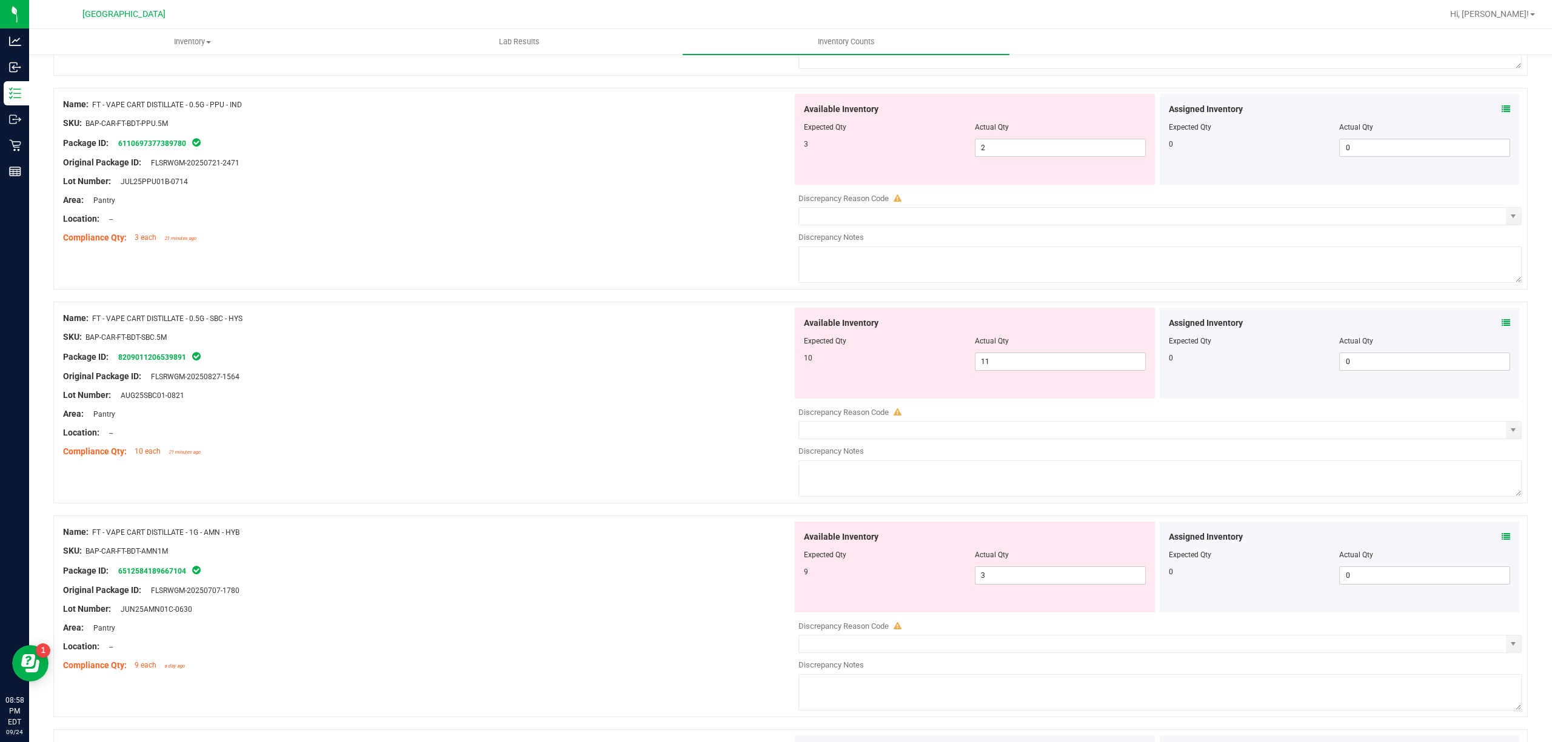
scroll to position [0, 0]
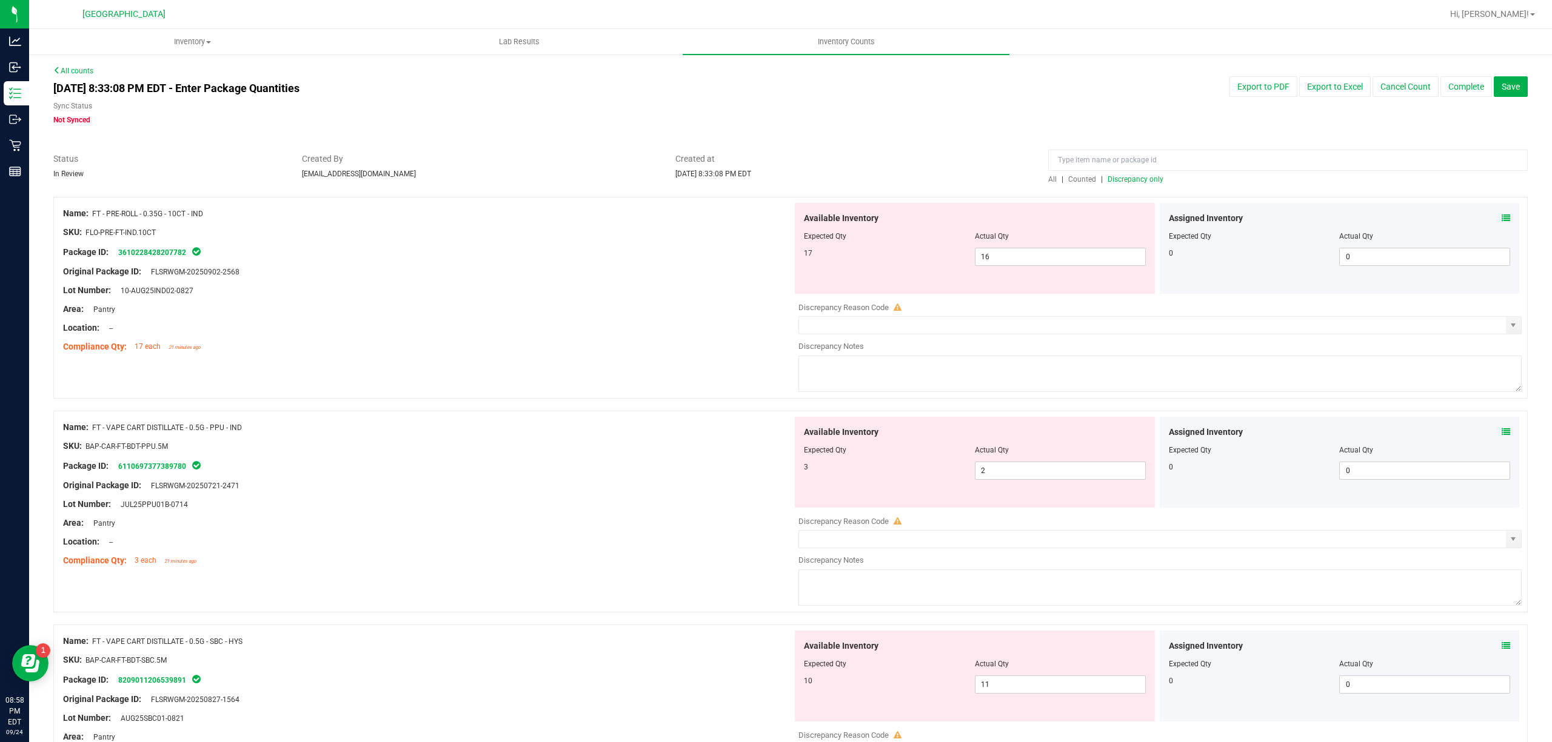
click at [1114, 175] on span "Discrepancy only" at bounding box center [1135, 179] width 56 height 8
click at [847, 326] on input "text" at bounding box center [1152, 325] width 707 height 17
click at [1506, 332] on span "select" at bounding box center [1513, 325] width 15 height 17
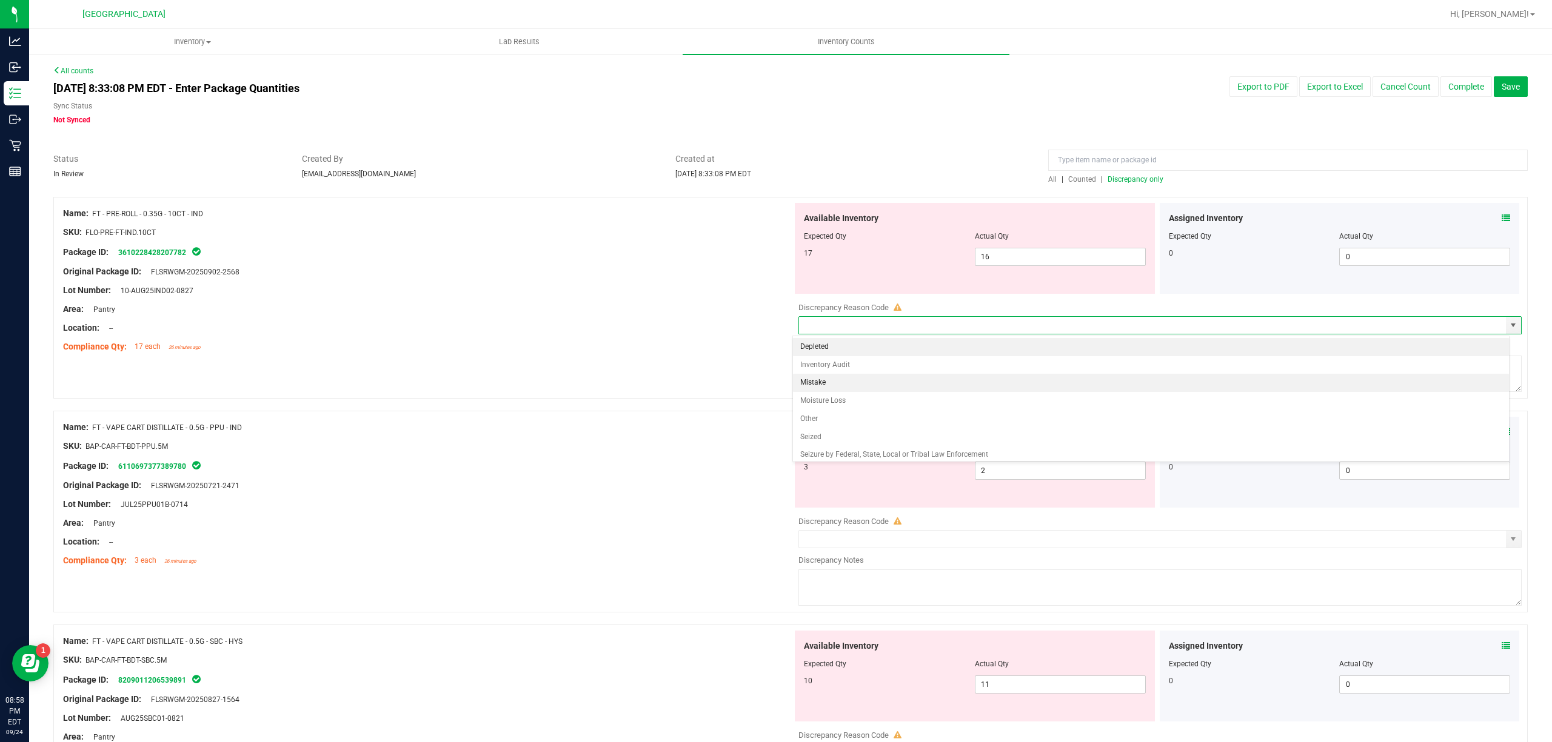
click at [830, 381] on li "Mistake" at bounding box center [1151, 383] width 716 height 18
type input "Mistake"
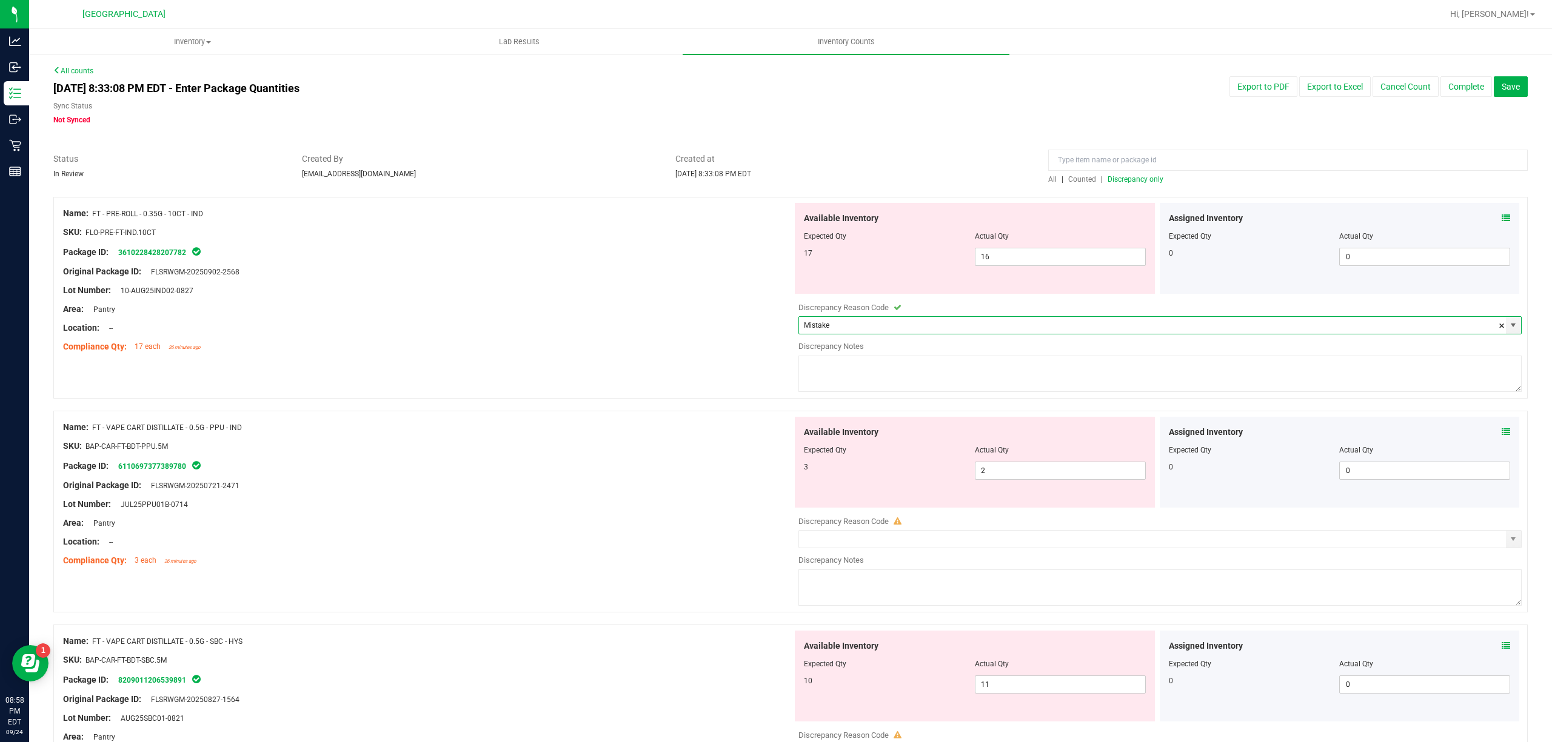
click at [853, 375] on textarea at bounding box center [1159, 374] width 723 height 36
click at [1135, 179] on span "Discrepancy only" at bounding box center [1135, 179] width 56 height 8
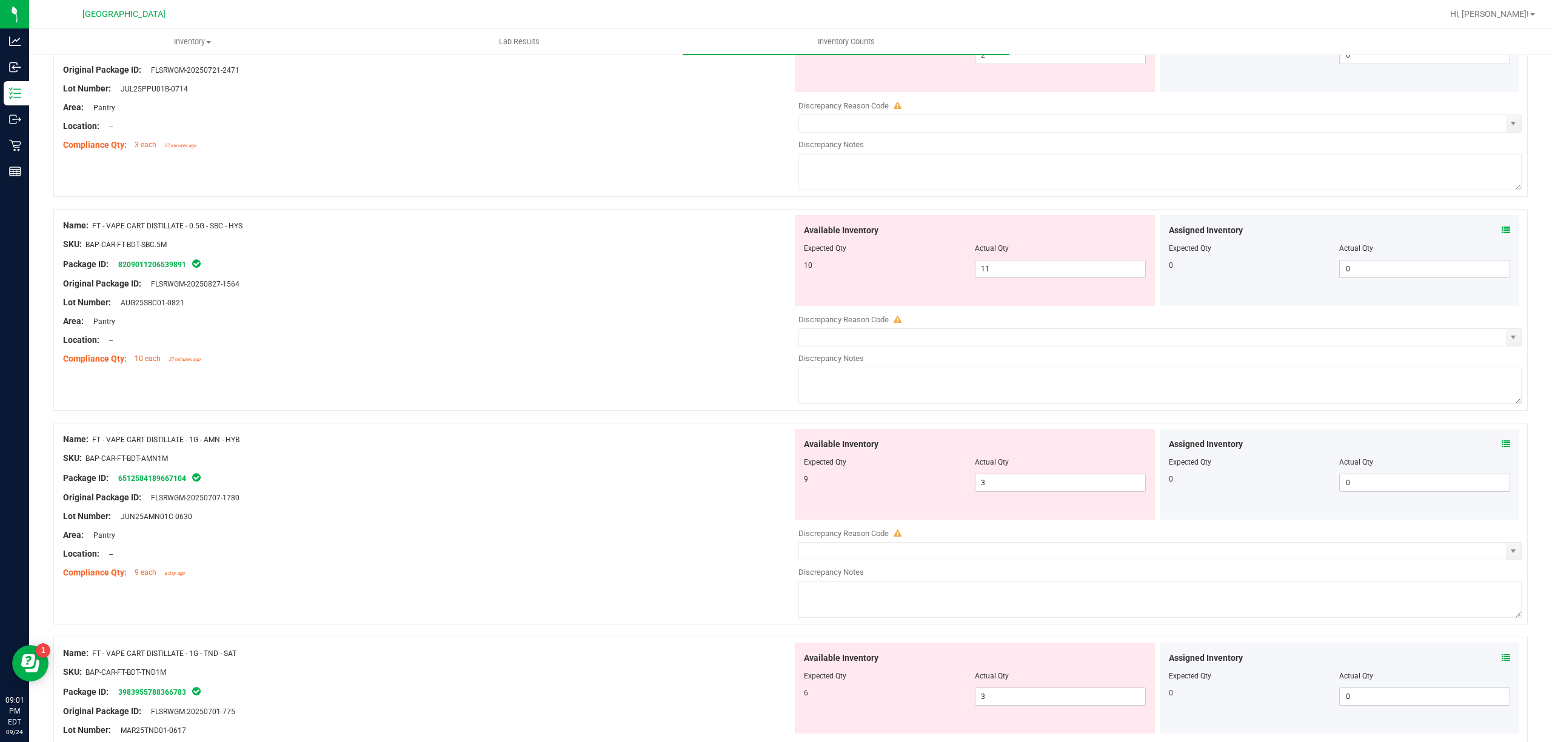
scroll to position [242, 0]
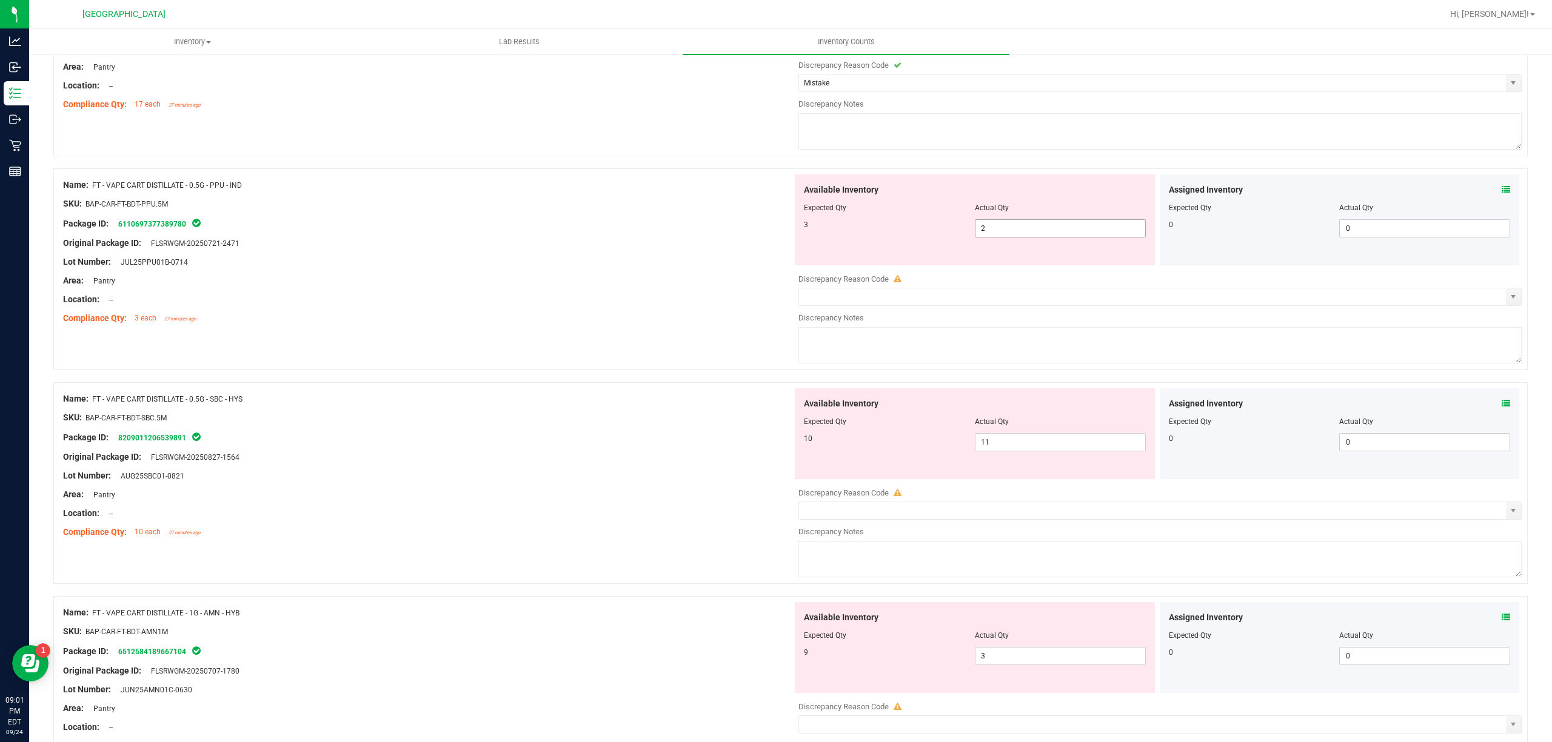
click at [999, 231] on span "2 2" at bounding box center [1060, 228] width 171 height 18
click at [592, 255] on div at bounding box center [427, 253] width 729 height 6
click at [1501, 192] on icon at bounding box center [1505, 189] width 8 height 8
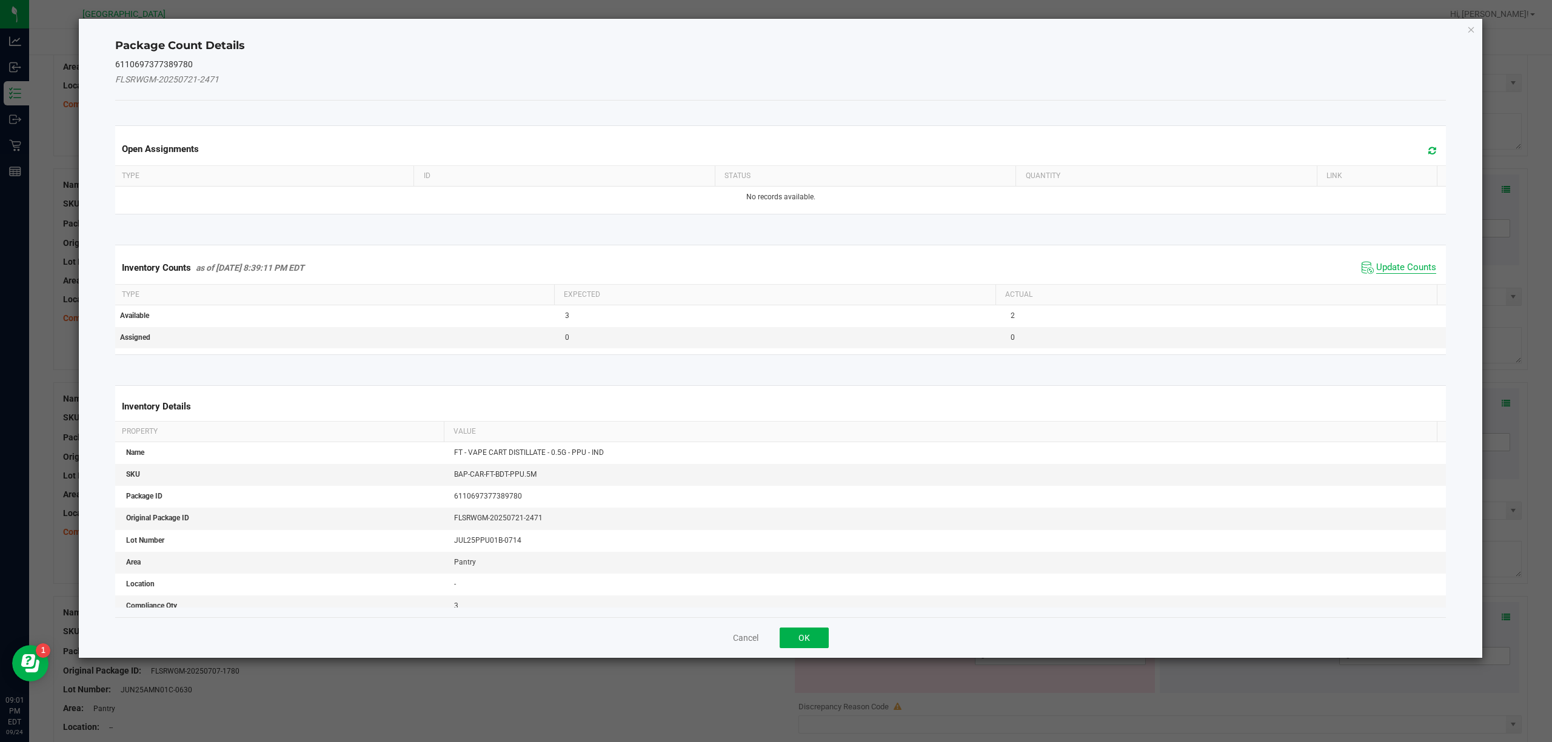
click at [1376, 270] on span "Update Counts" at bounding box center [1406, 268] width 60 height 12
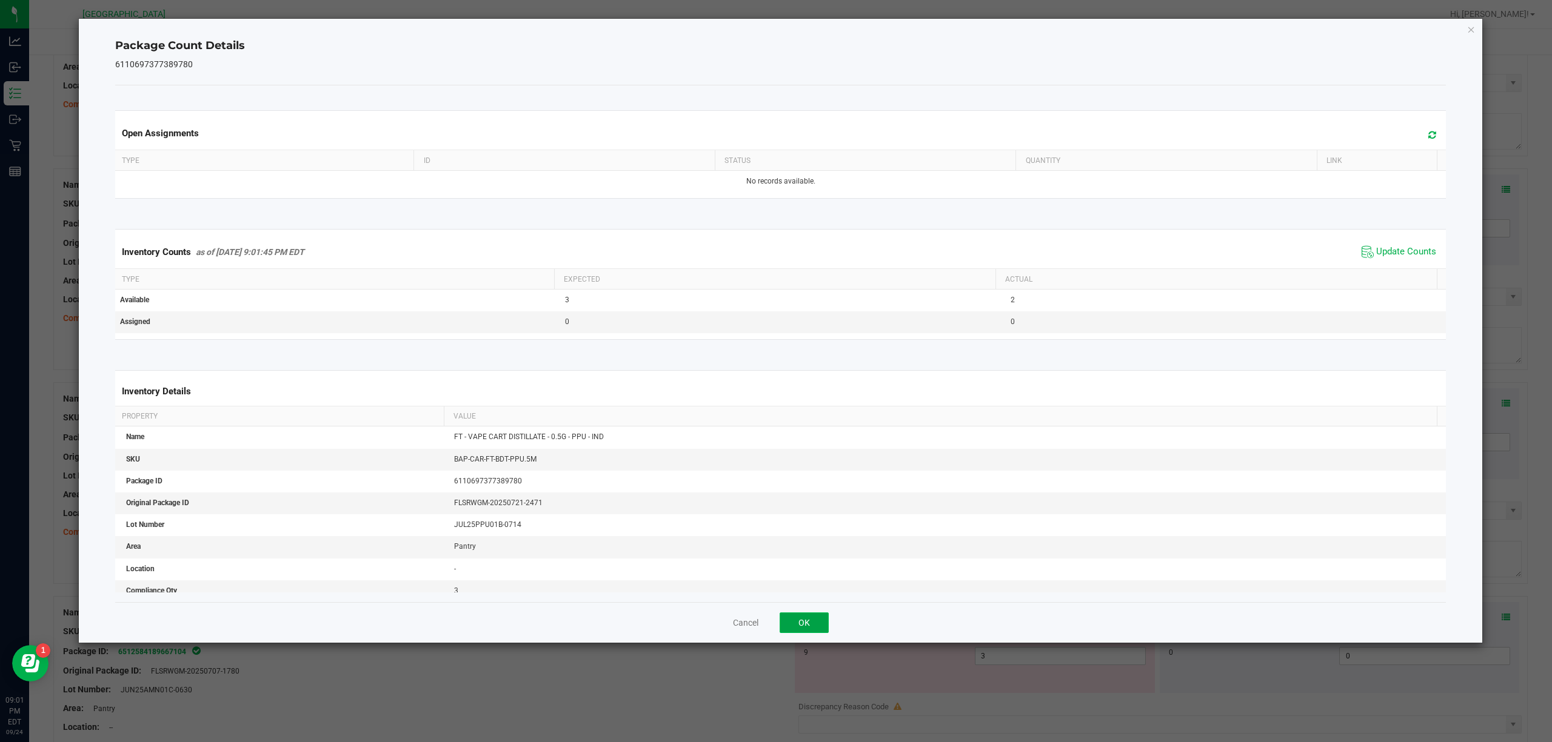
click at [821, 623] on button "OK" at bounding box center [803, 623] width 49 height 21
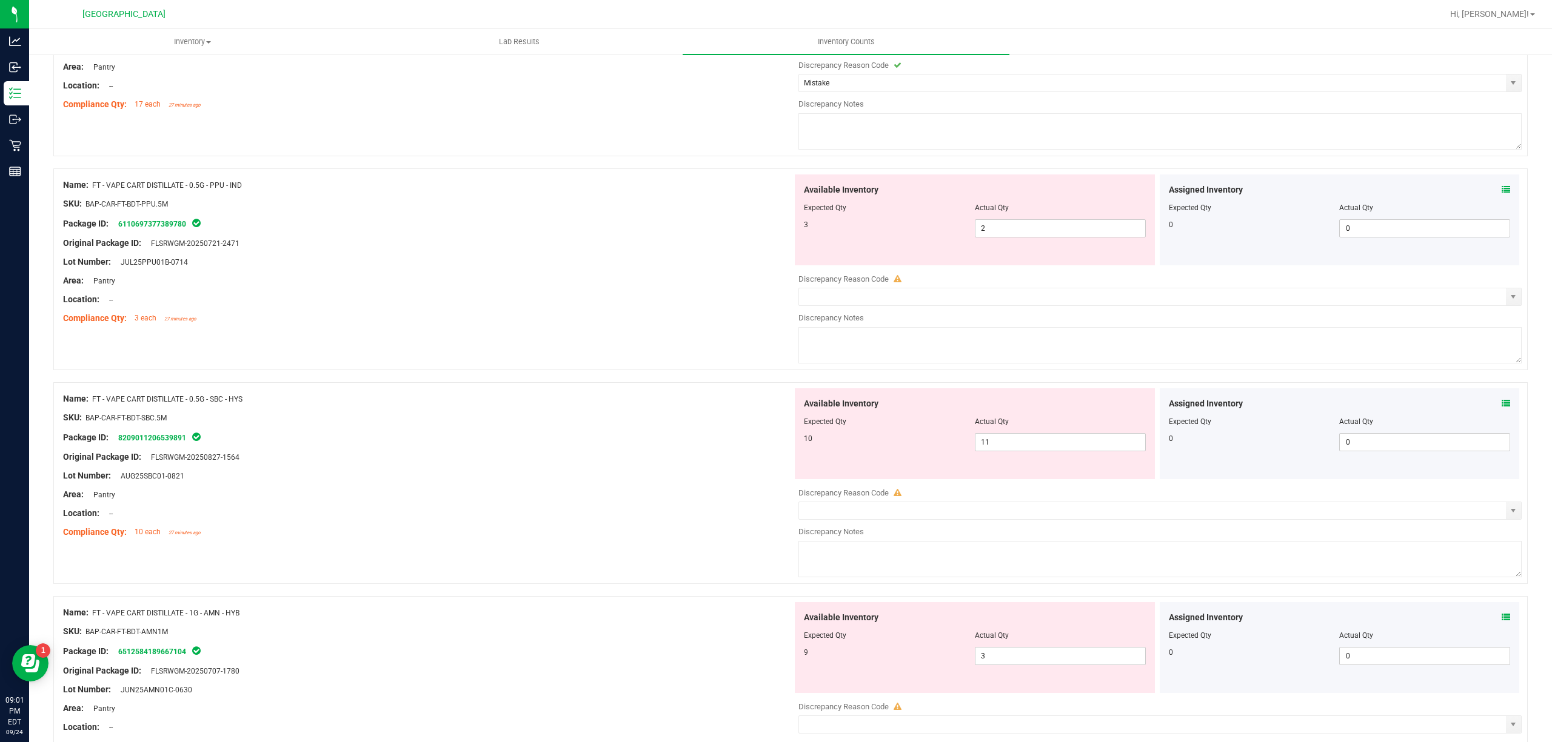
click at [704, 310] on div at bounding box center [427, 309] width 729 height 6
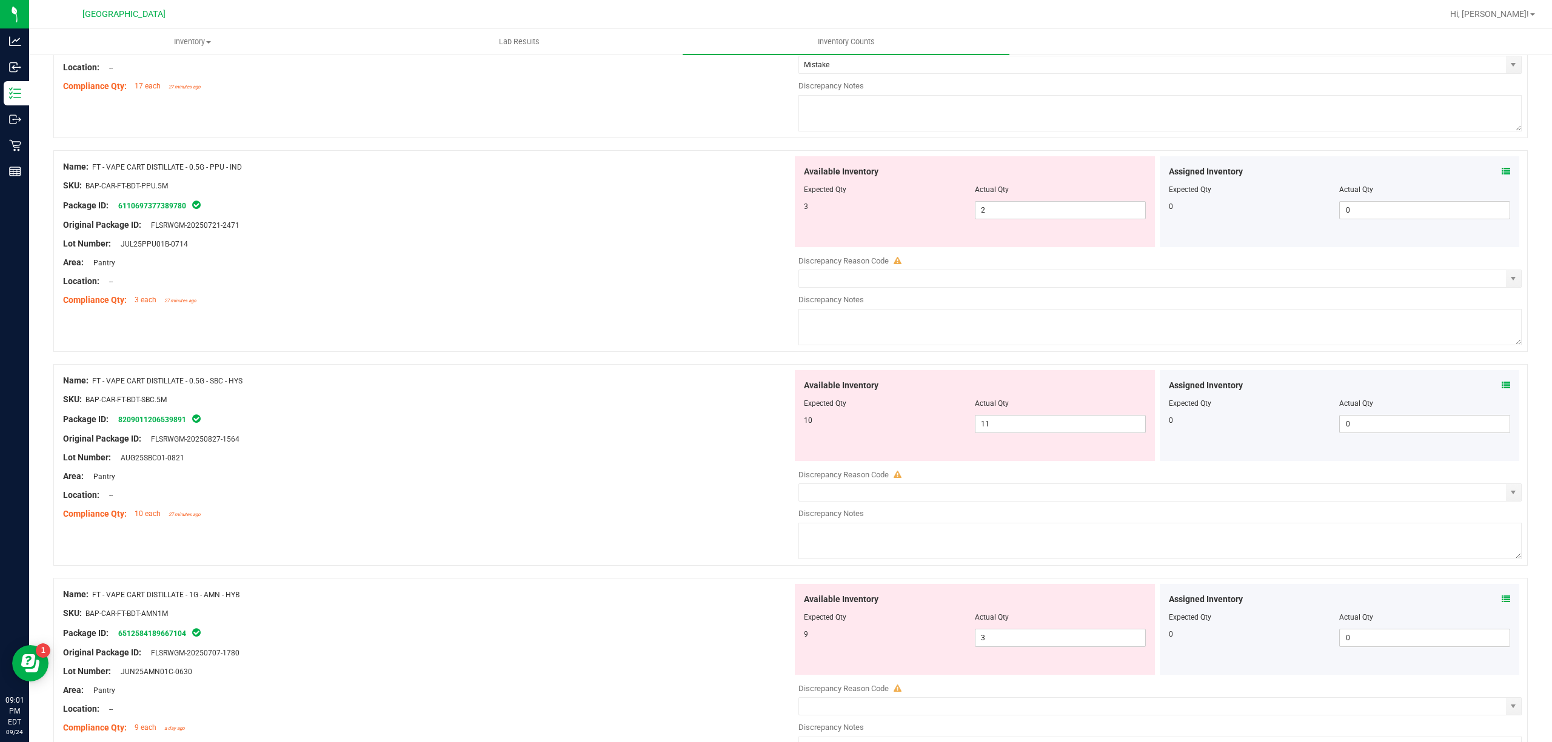
scroll to position [161, 0]
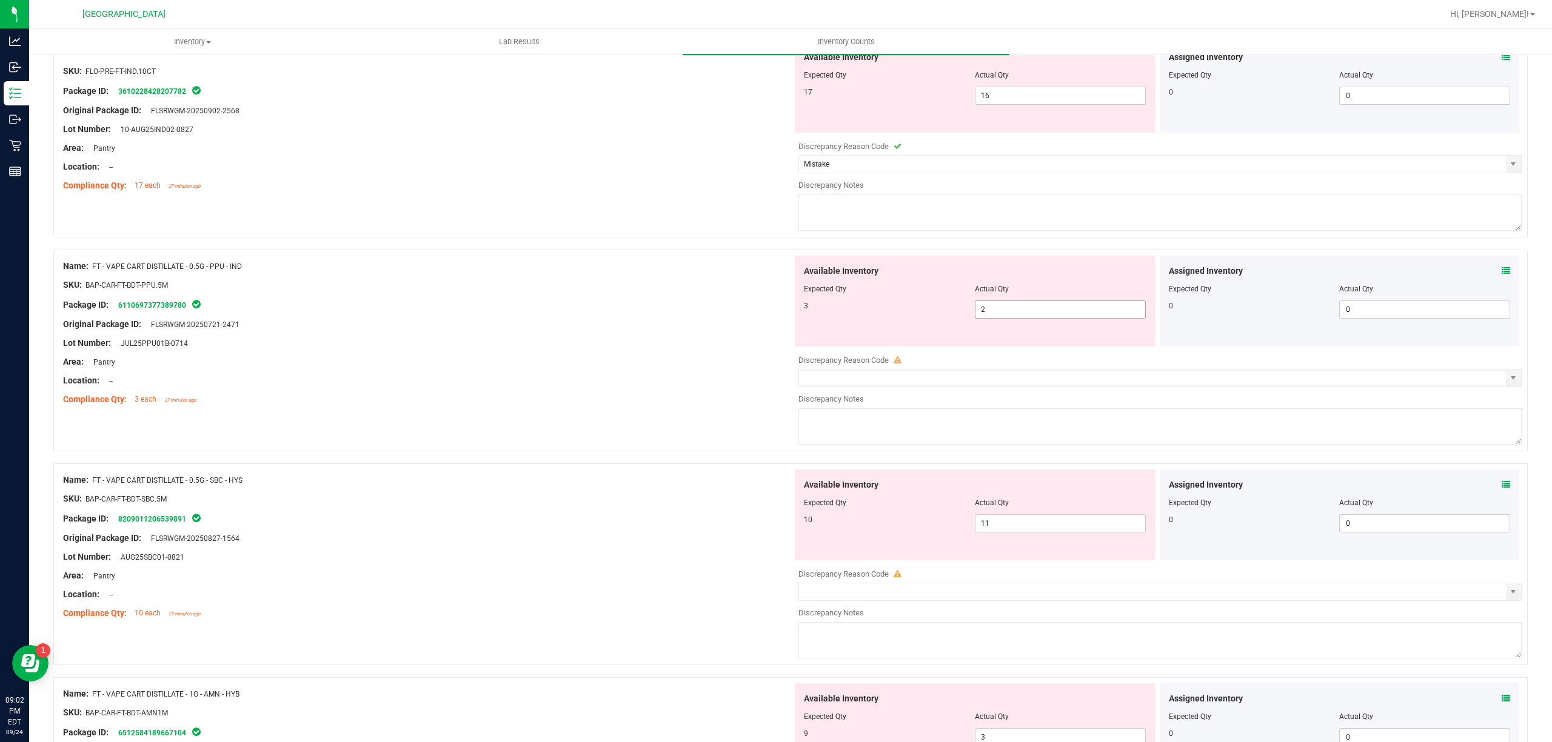
click at [883, 316] on div "3 2 2" at bounding box center [975, 310] width 342 height 18
type input "3"
click at [678, 394] on div "Compliance Qty: 3 each 27 minutes ago" at bounding box center [427, 399] width 729 height 13
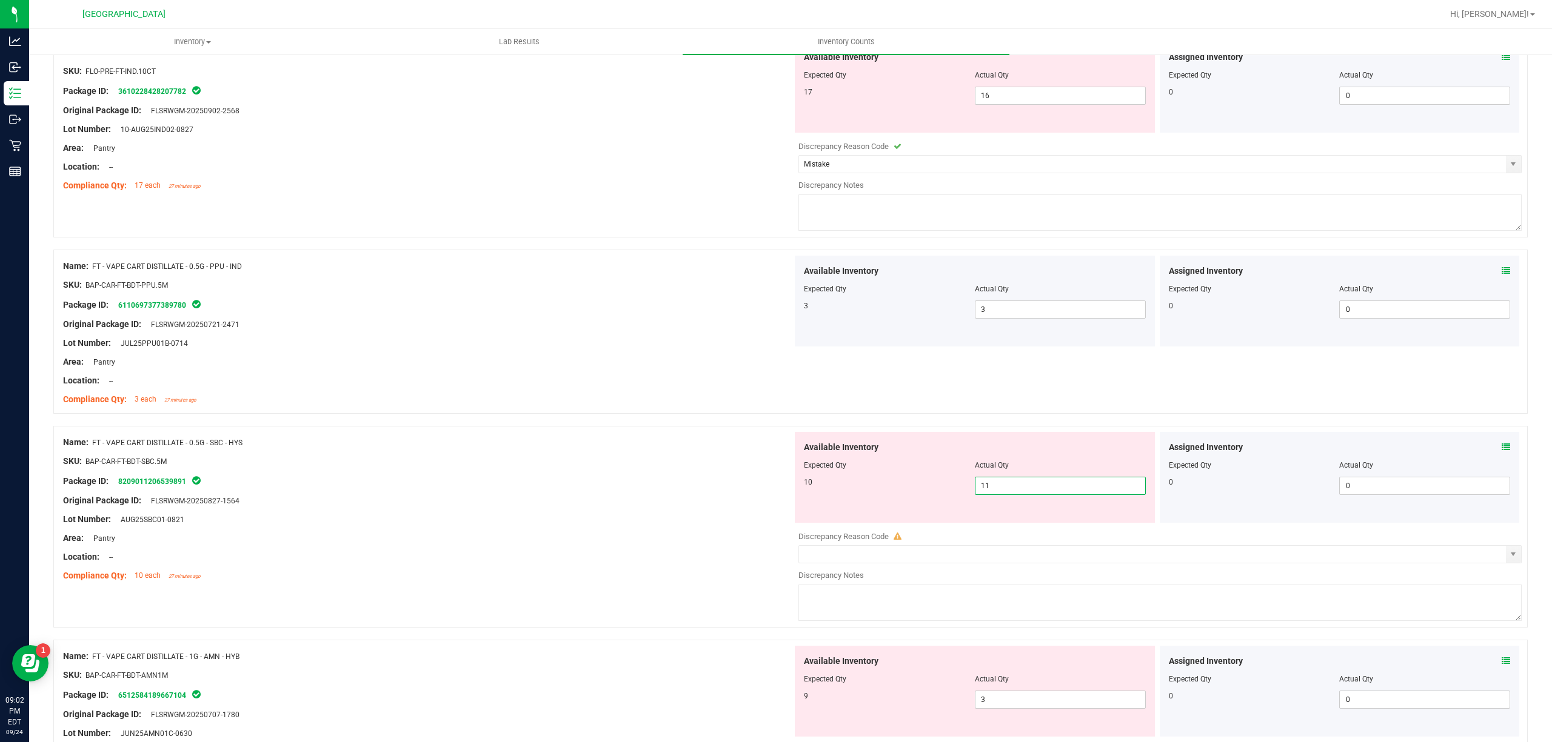
click at [1000, 490] on span "11 11" at bounding box center [1060, 486] width 171 height 18
type input "10"
click at [316, 502] on div "Original Package ID: FLSRWGM-20250827-1564" at bounding box center [427, 501] width 729 height 13
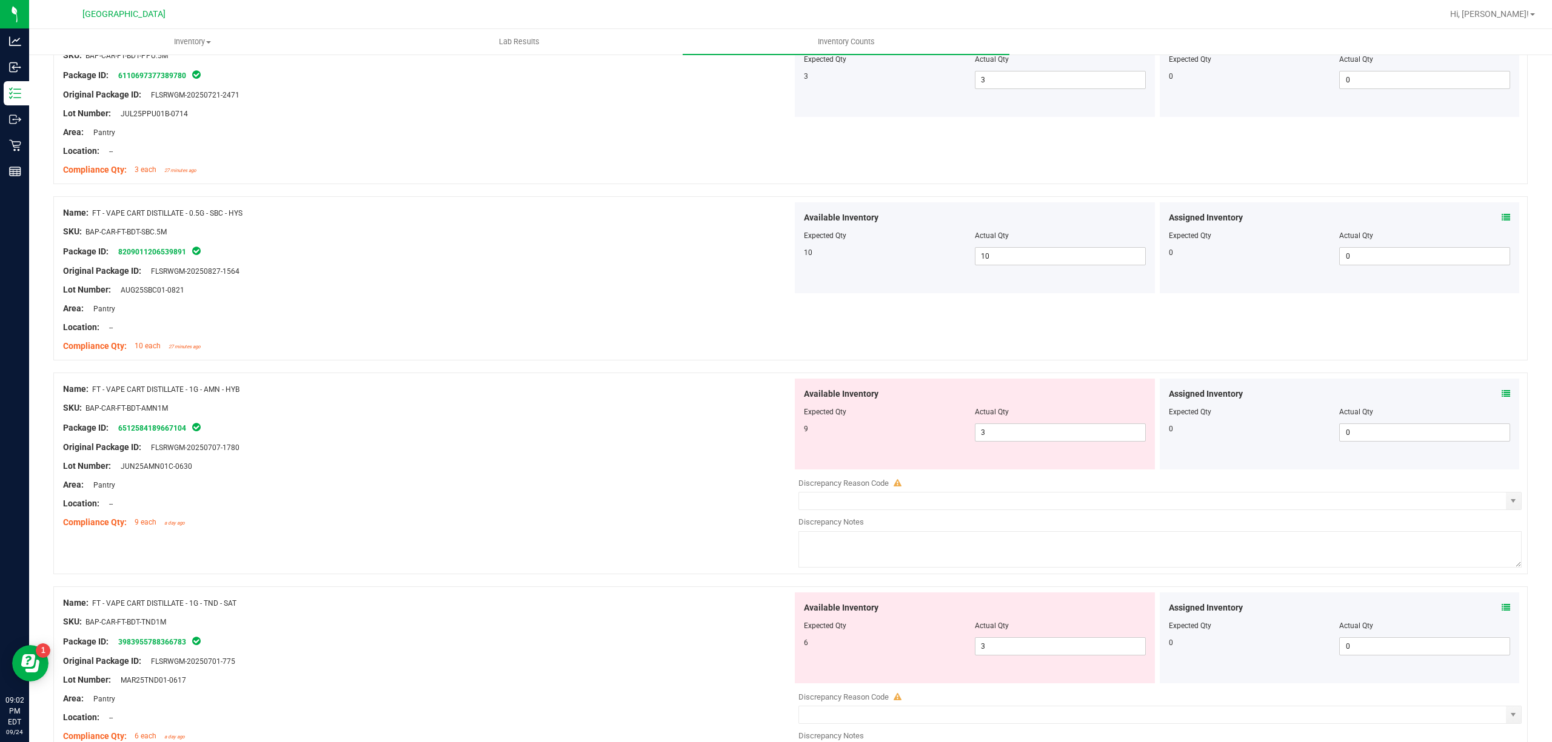
scroll to position [485, 0]
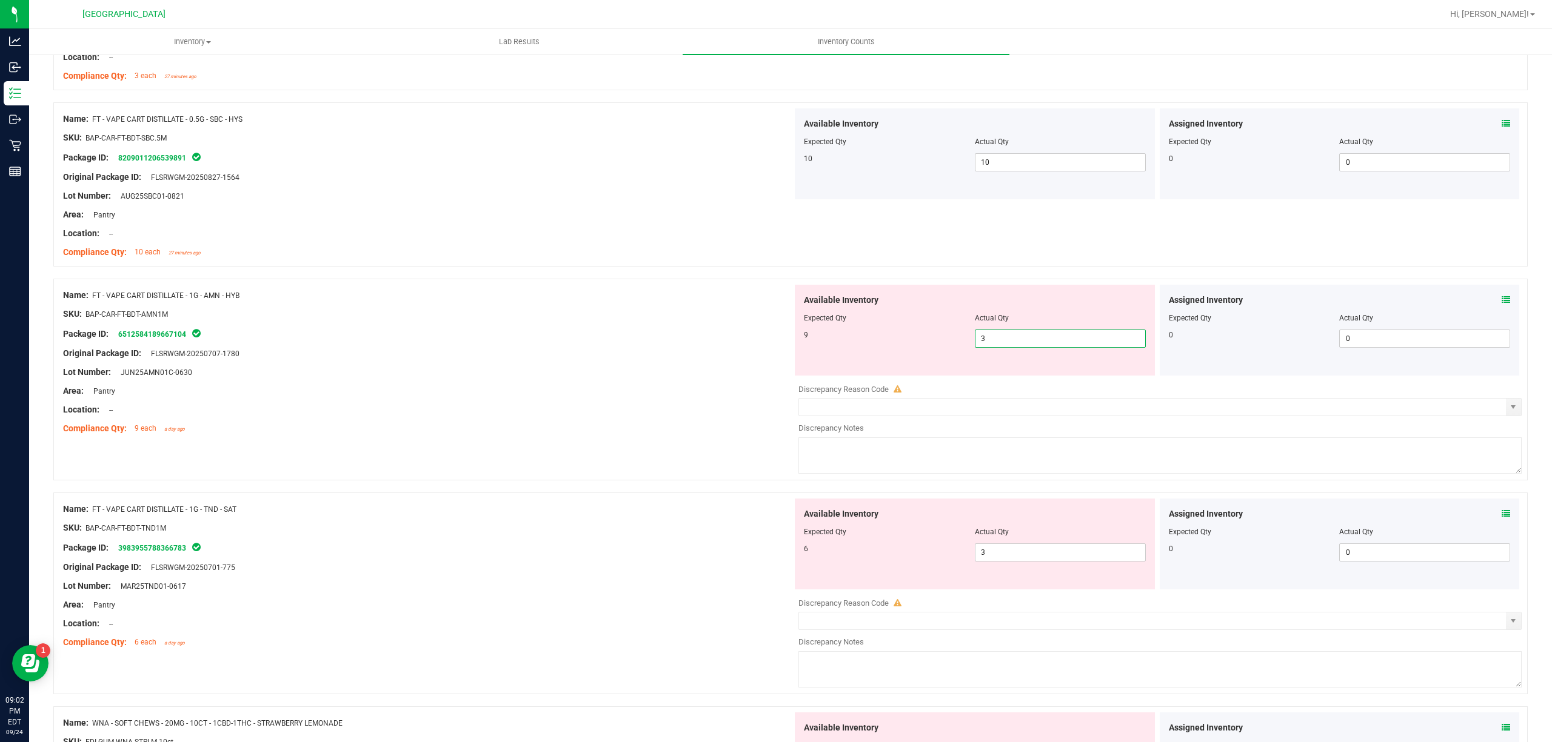
click at [1015, 338] on span "3 3" at bounding box center [1060, 339] width 171 height 18
type input "9"
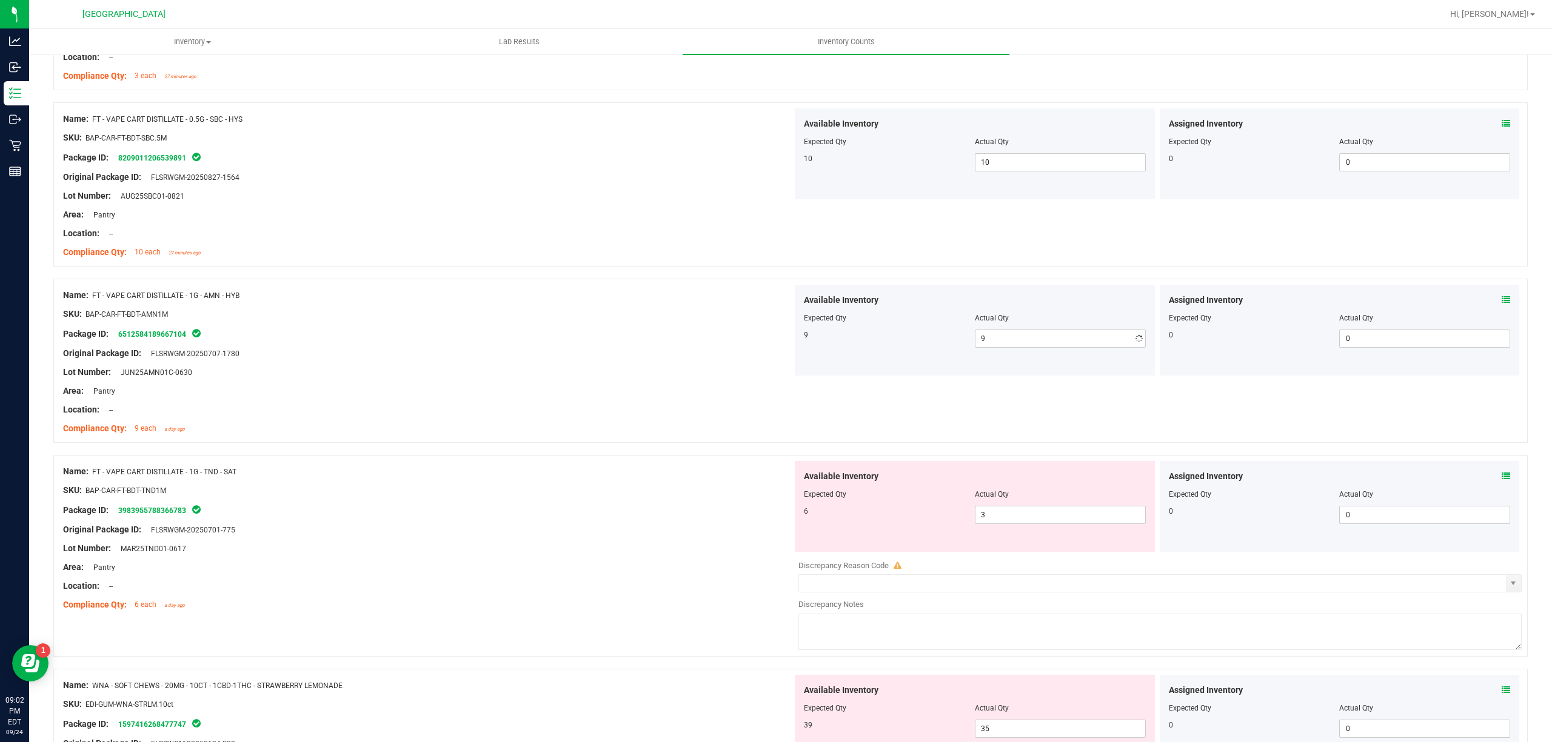
click at [581, 375] on div "Lot Number: JUN25AMN01C-0630" at bounding box center [427, 372] width 729 height 13
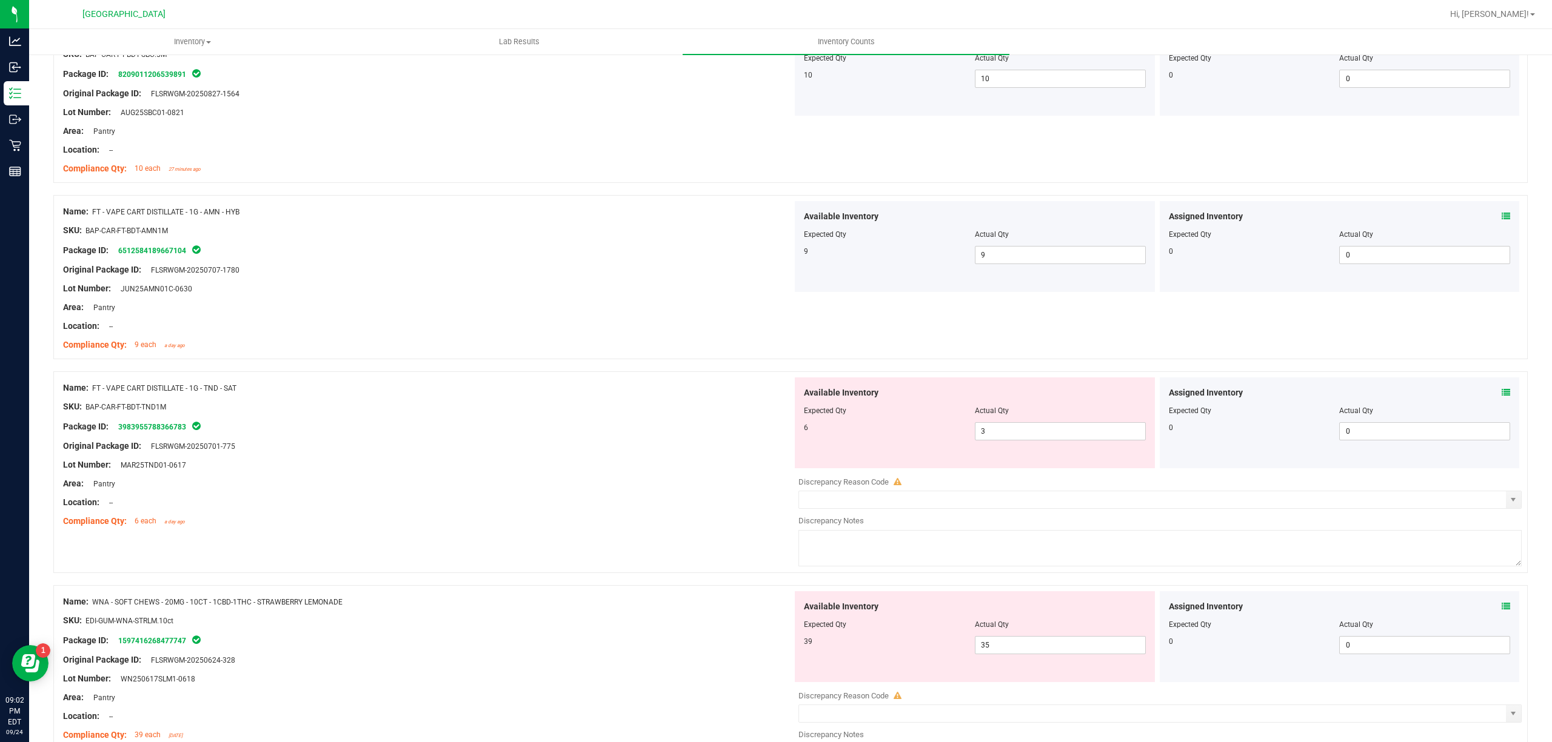
scroll to position [669, 0]
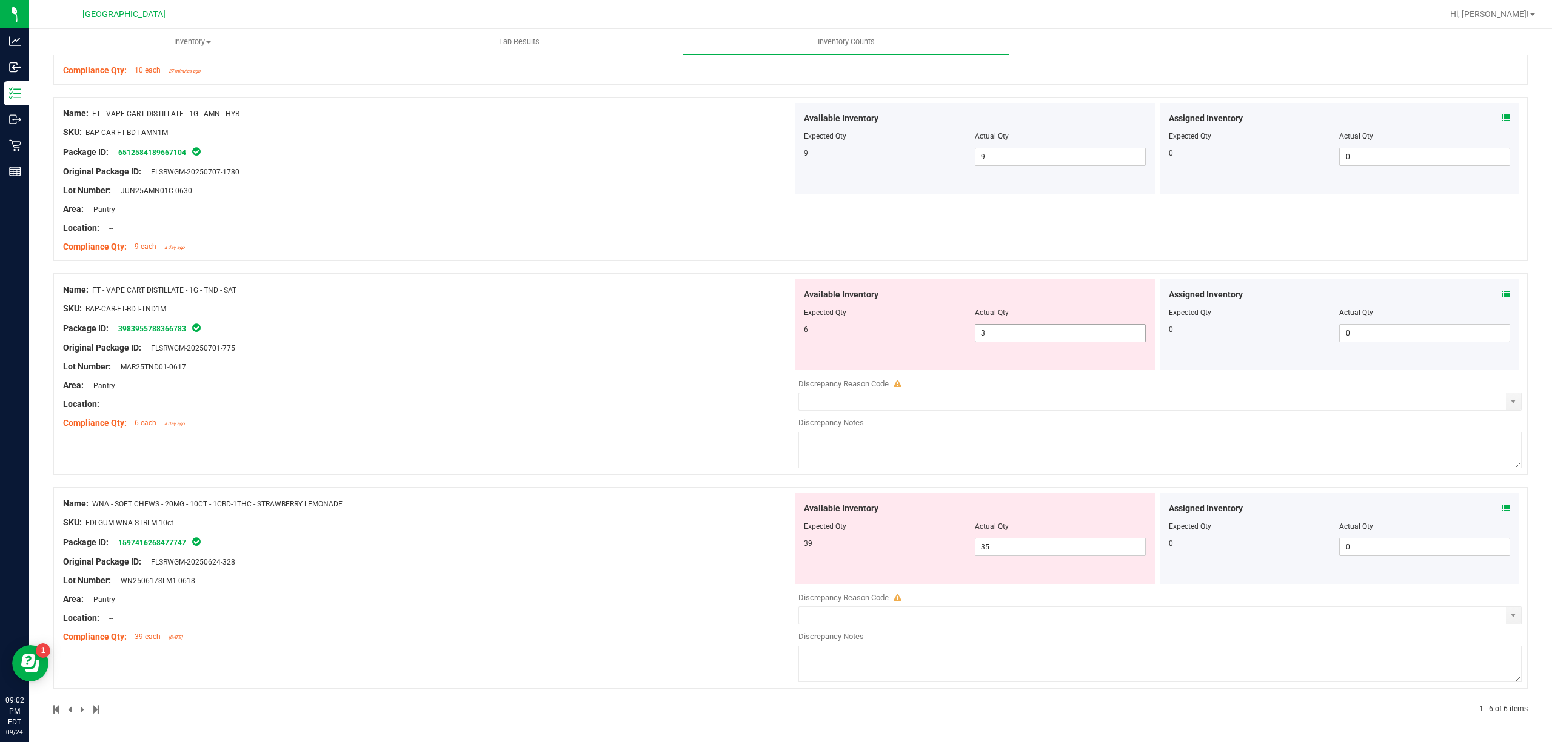
click at [1022, 335] on span "3 3" at bounding box center [1060, 333] width 171 height 18
type input "6"
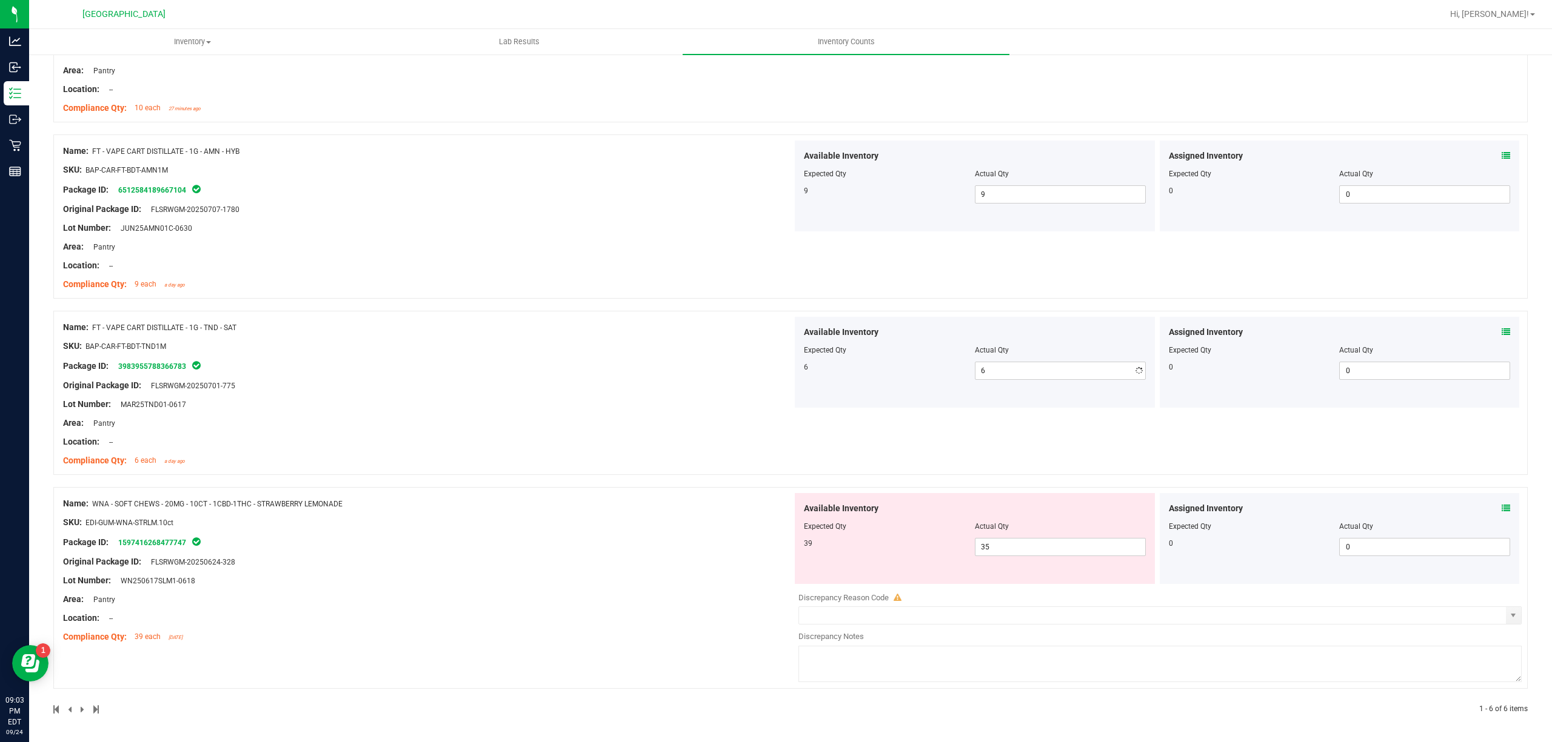
click at [682, 345] on div "Name: FT - VAPE CART DISTILLATE - 1G - TND - SAT SKU: BAP-CAR-FT-BDT-TND1M Pack…" at bounding box center [427, 394] width 729 height 155
click at [990, 549] on span "35 35" at bounding box center [1060, 547] width 171 height 18
type input "39"
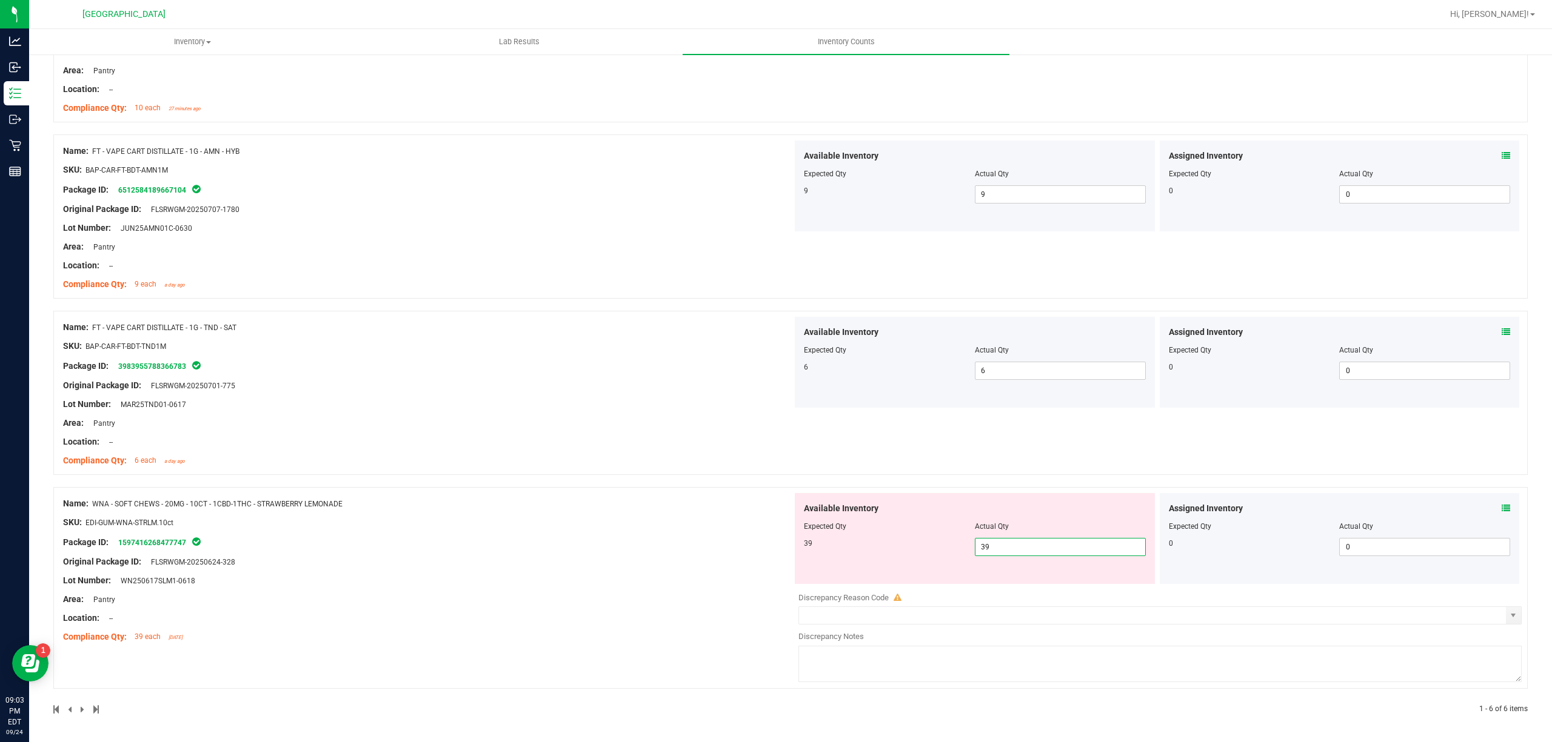
click at [627, 389] on div "Name: FT - VAPE CART DISTILLATE - 1G - TND - SAT SKU: BAP-CAR-FT-BDT-TND1M Pack…" at bounding box center [427, 394] width 729 height 155
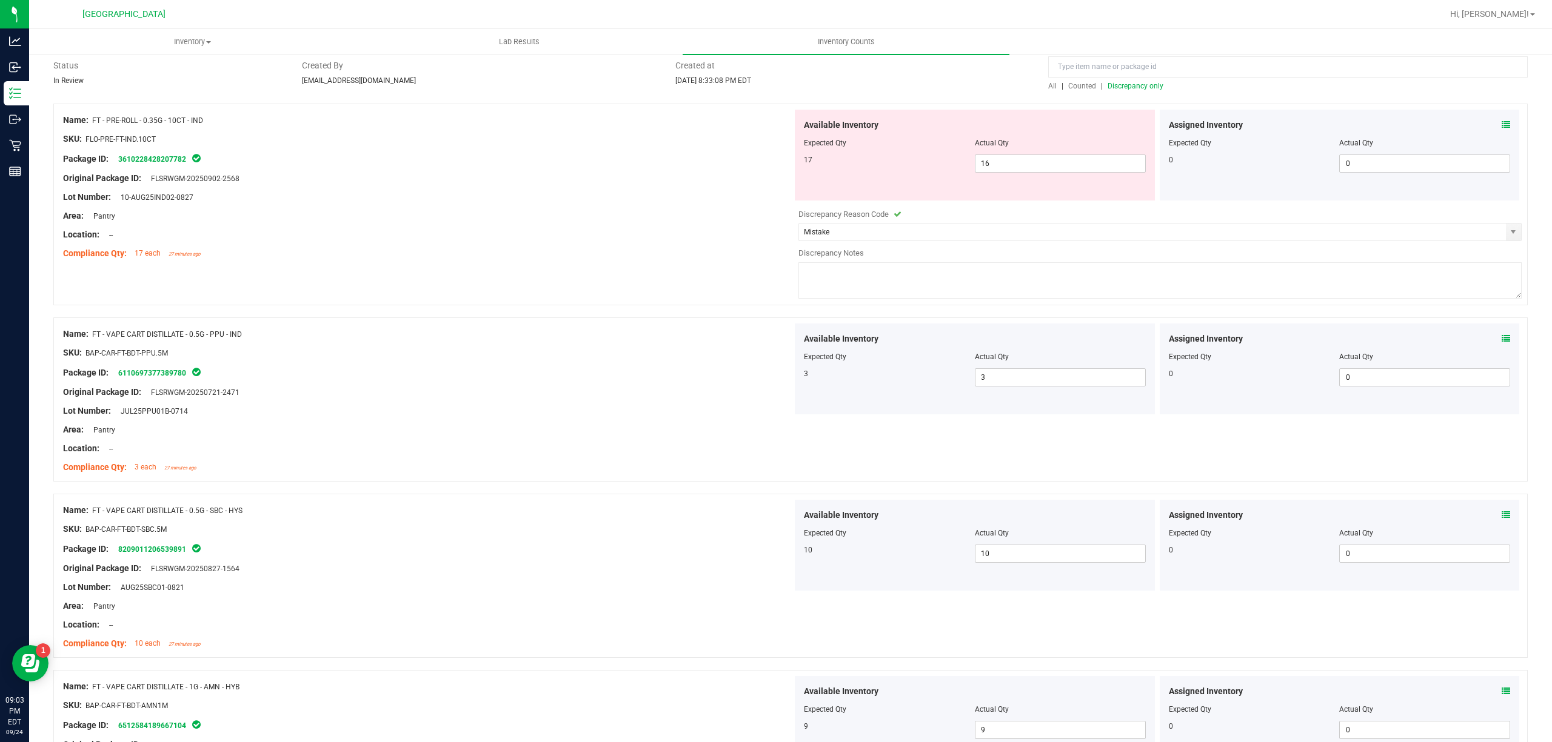
scroll to position [0, 0]
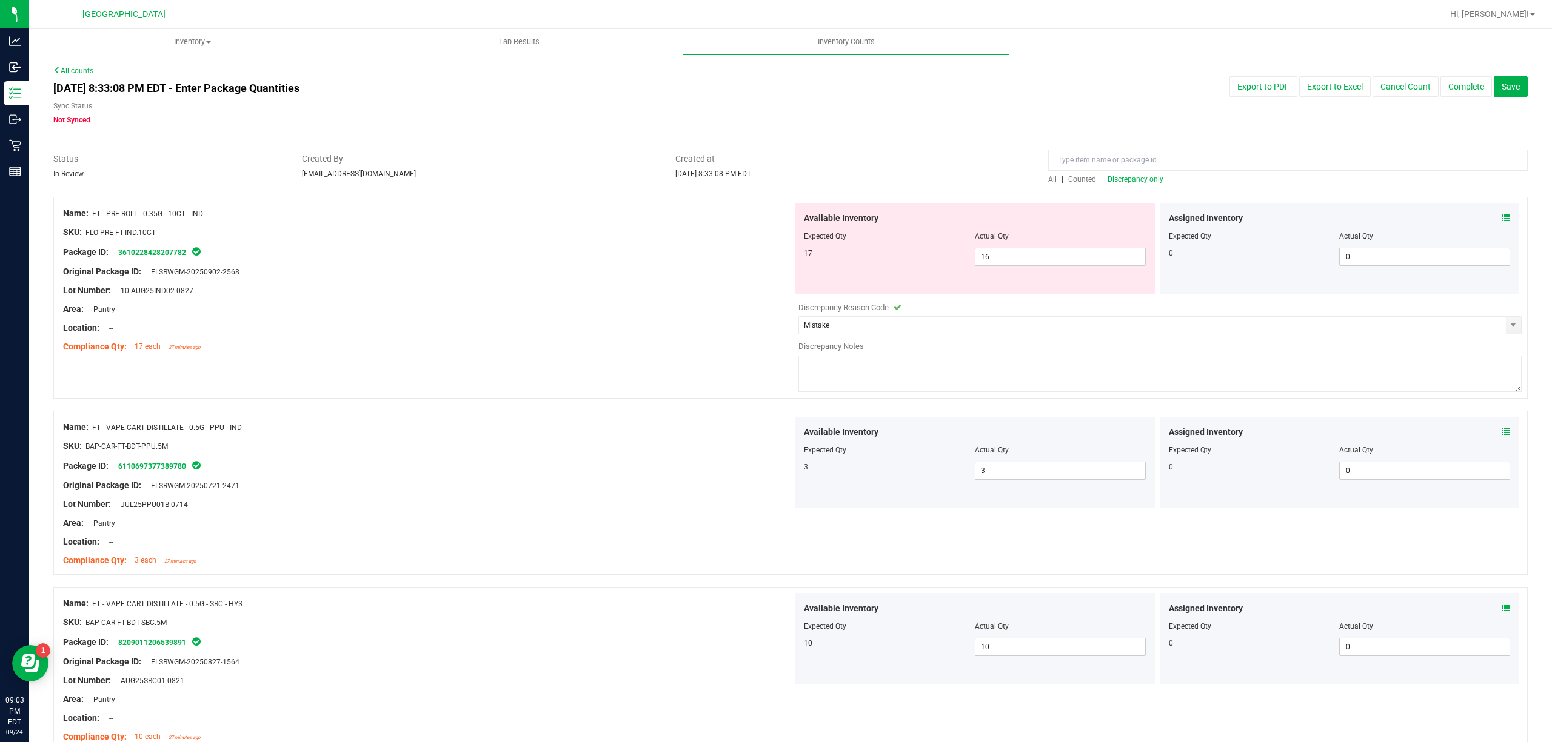
click at [869, 379] on textarea at bounding box center [1159, 374] width 723 height 36
type textarea "Upon checking discrepancies, we noticed 1 indica 10 count was missing."
drag, startPoint x: 993, startPoint y: 364, endPoint x: 1083, endPoint y: 410, distance: 100.8
click at [994, 366] on textarea "Upon checking discrepancies, we noticed 1 indica 10 count was missing." at bounding box center [1159, 374] width 723 height 36
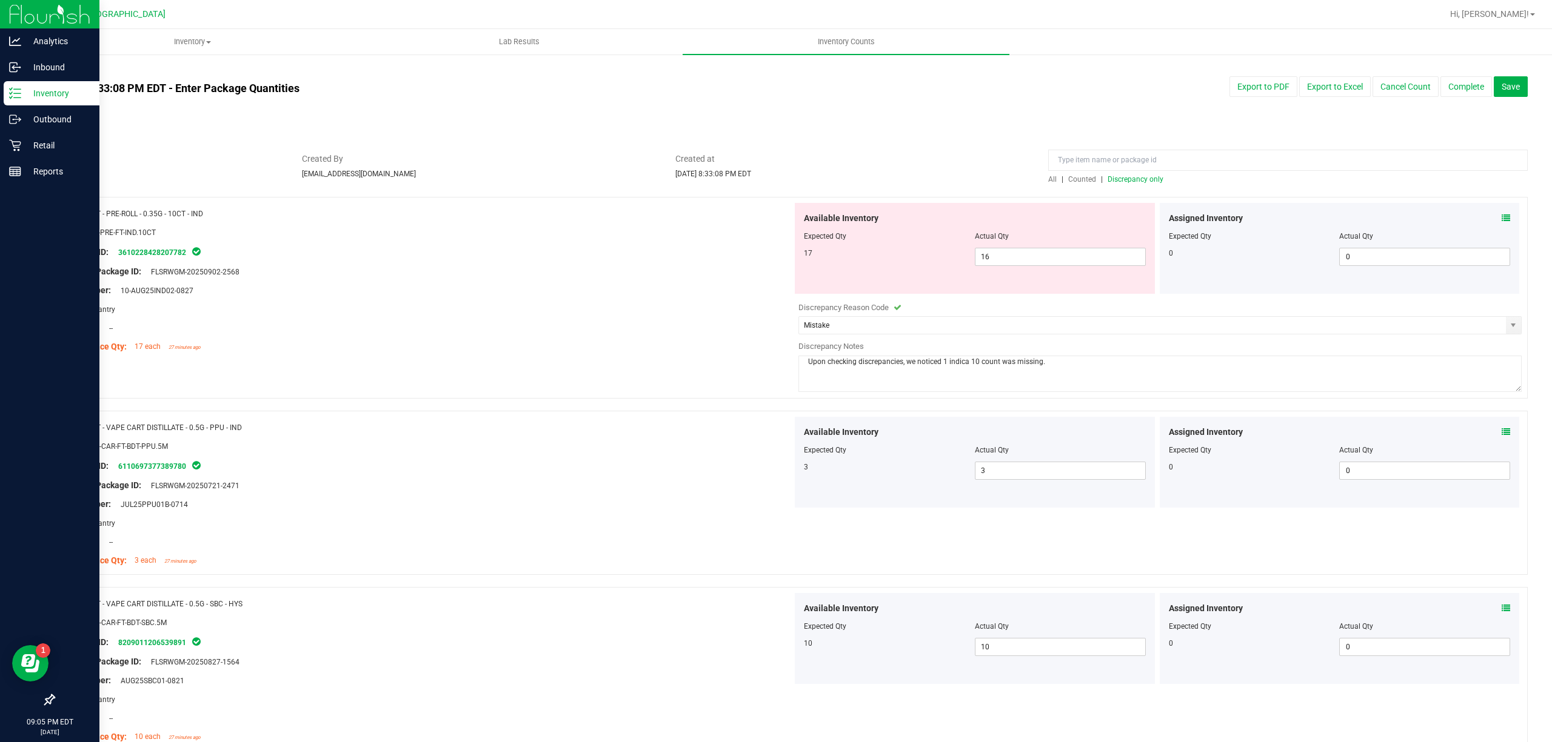
click at [28, 101] on div "Inventory" at bounding box center [52, 93] width 96 height 24
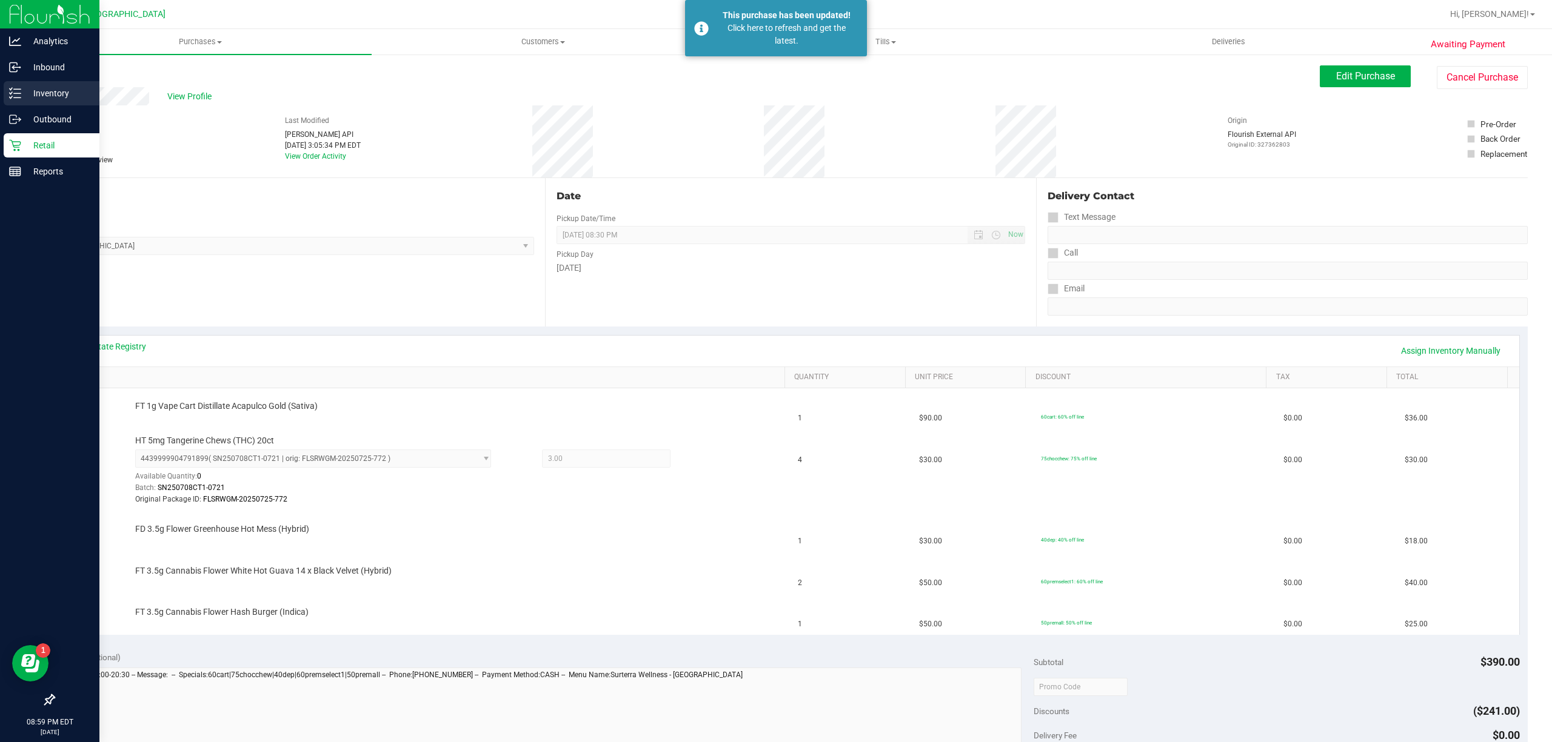
click at [10, 93] on icon at bounding box center [11, 93] width 2 height 2
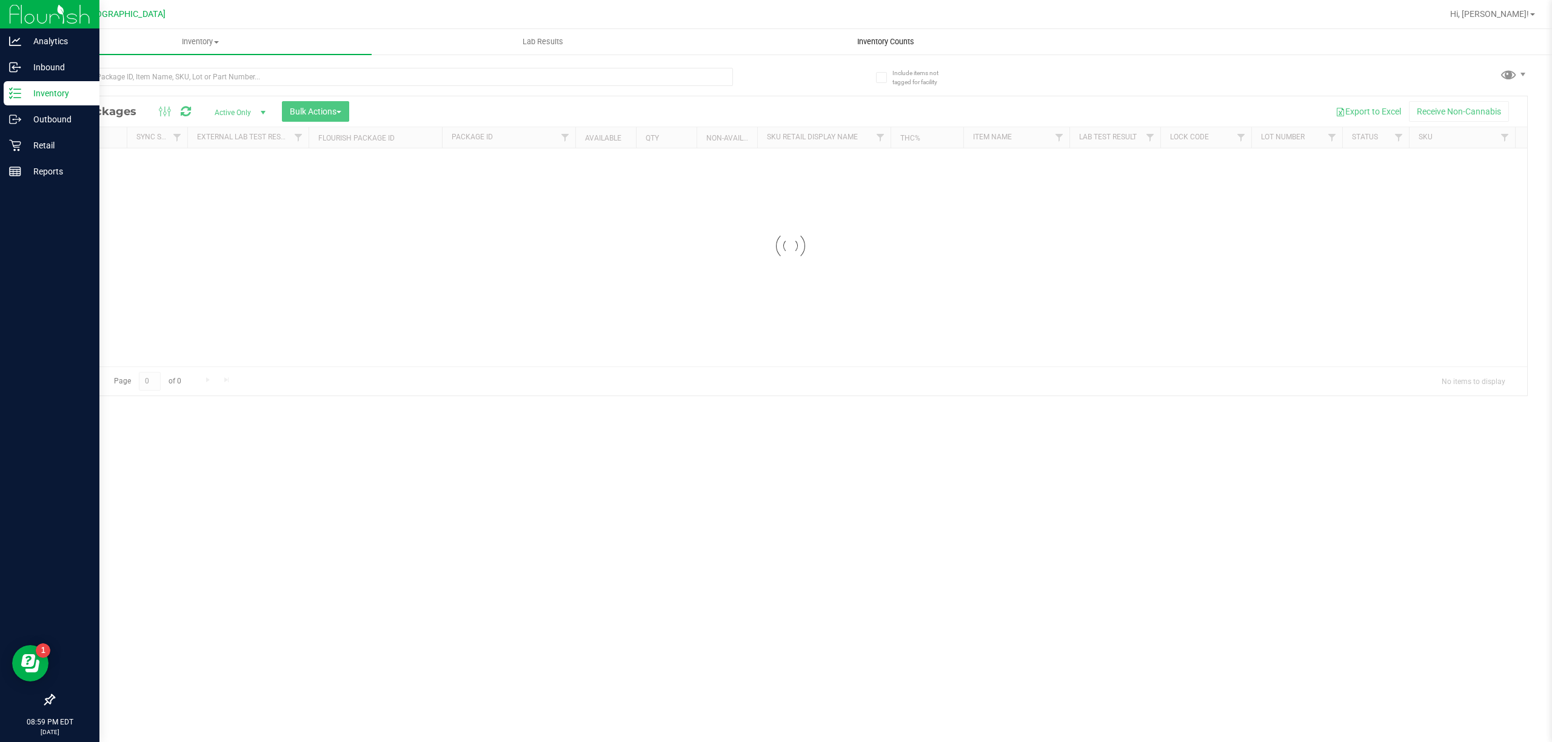
click at [862, 42] on span "Inventory Counts" at bounding box center [886, 41] width 90 height 11
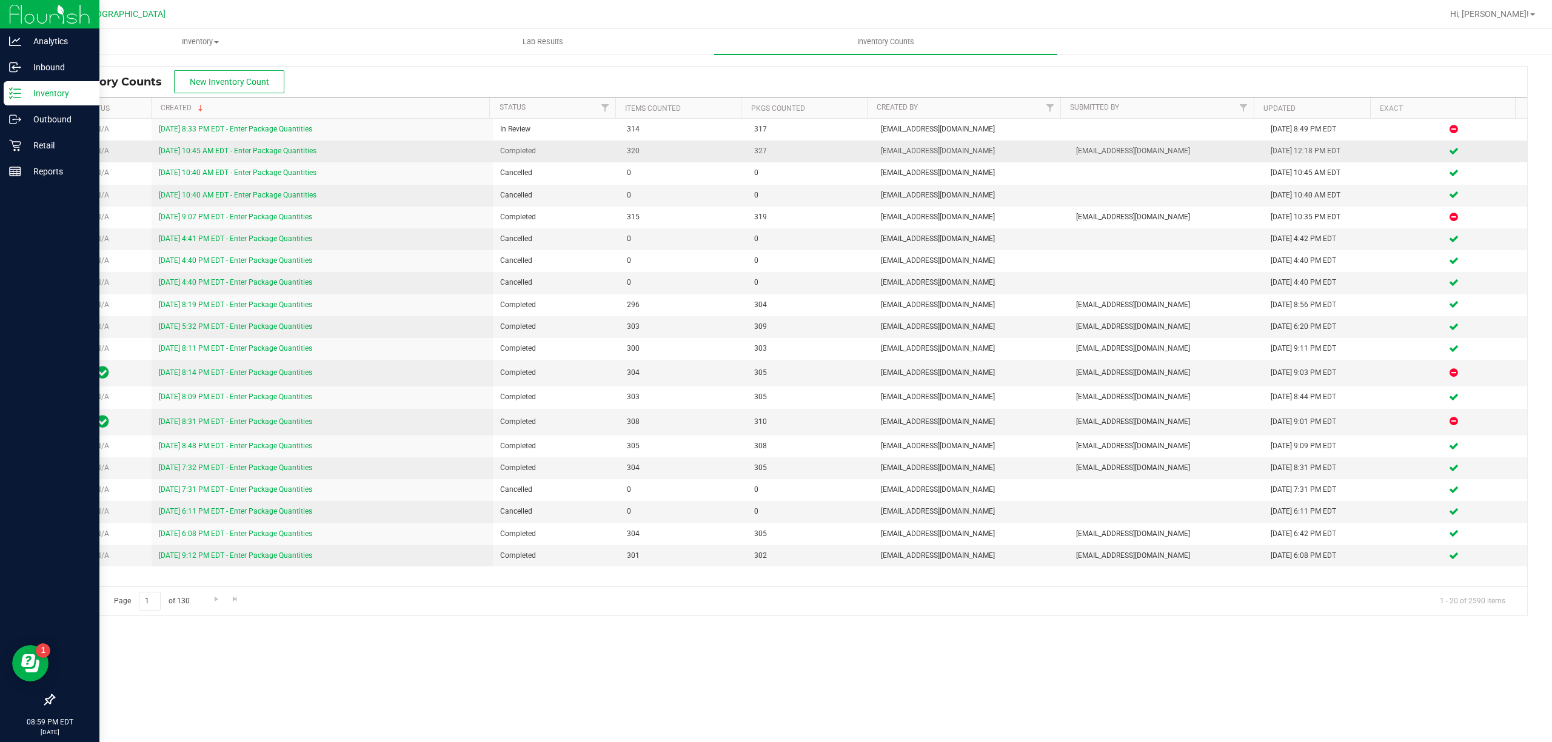
click at [267, 152] on link "[DATE] 10:45 AM EDT - Enter Package Quantities" at bounding box center [238, 151] width 158 height 8
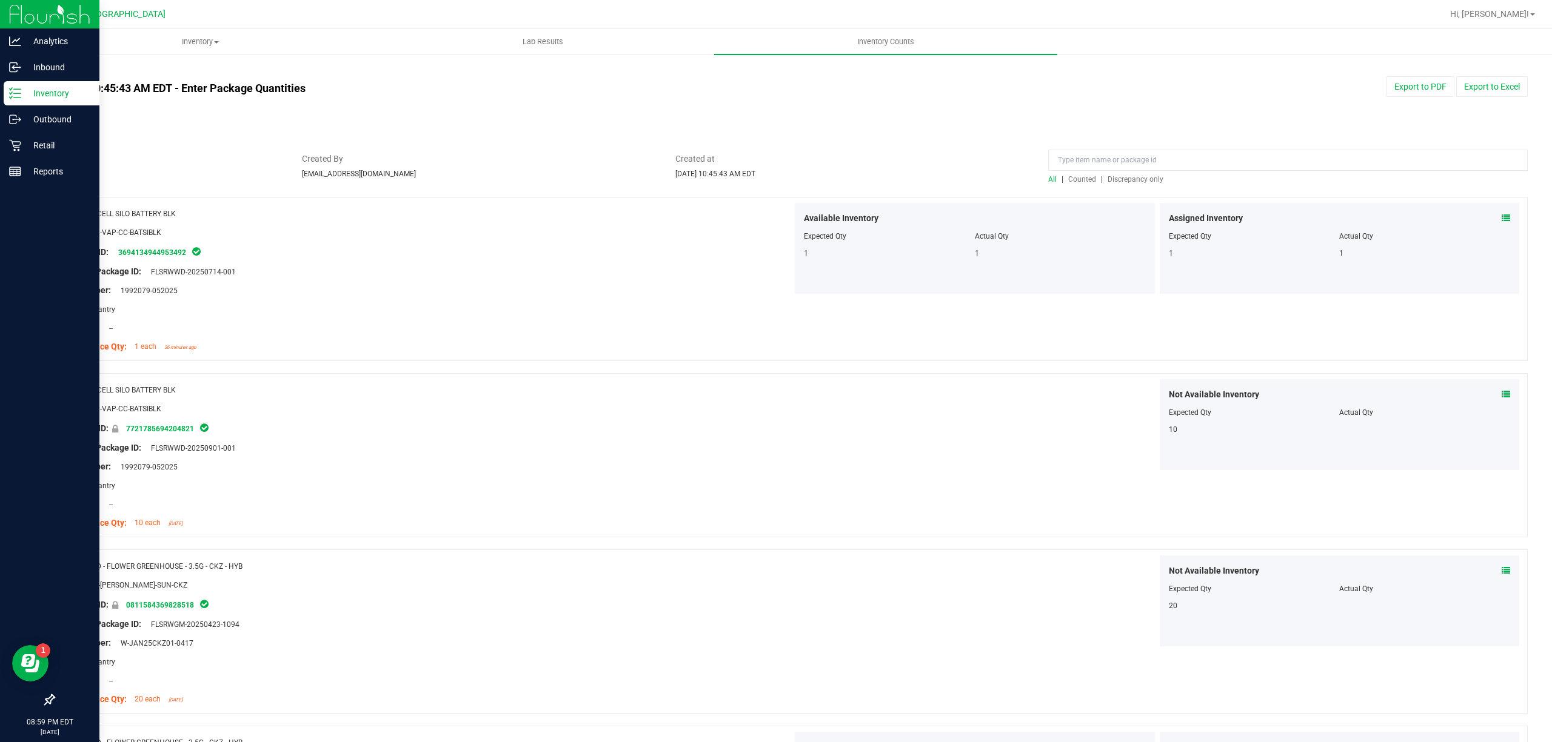
click at [1124, 179] on span "Discrepancy only" at bounding box center [1135, 179] width 56 height 8
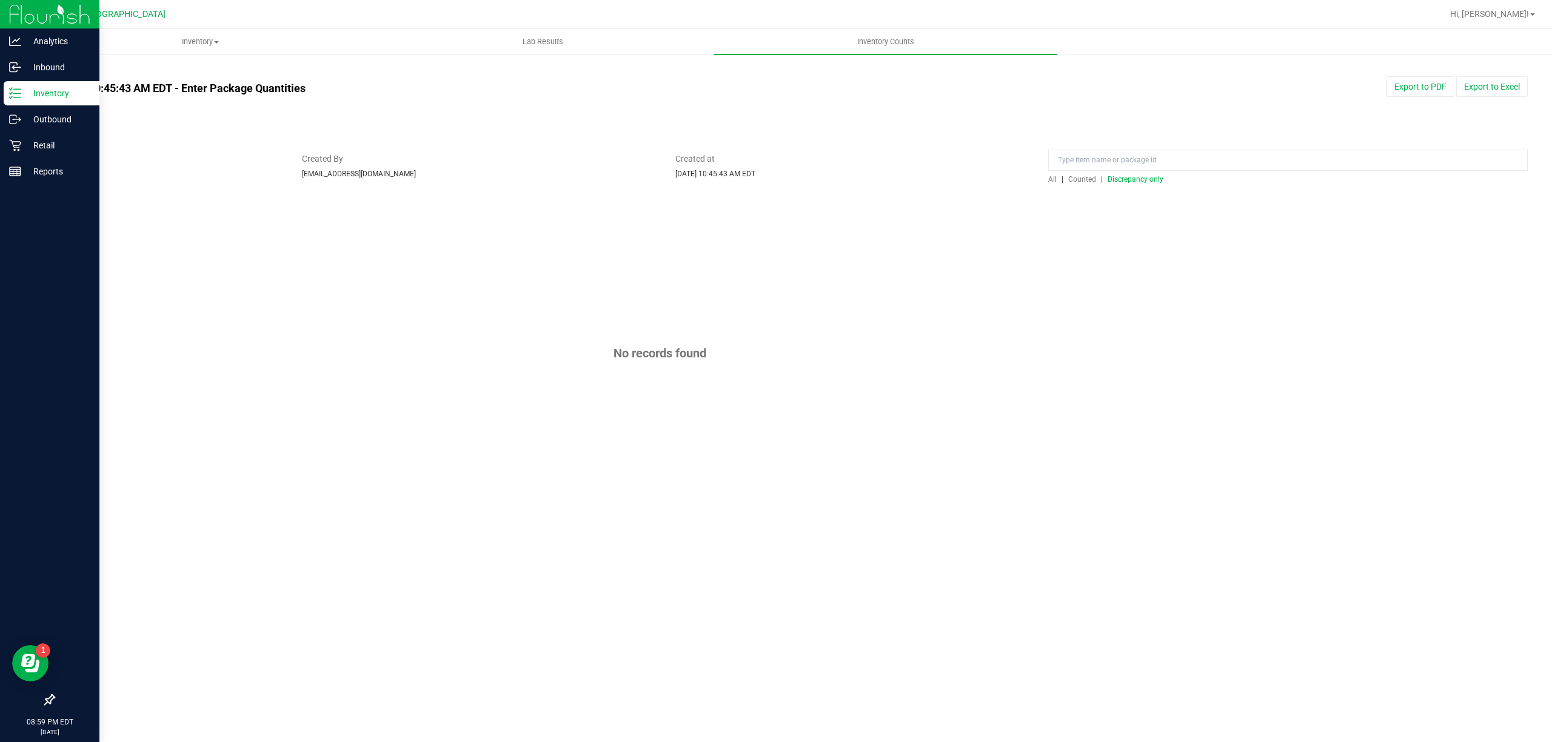
click at [1053, 178] on span "All" at bounding box center [1052, 179] width 8 height 8
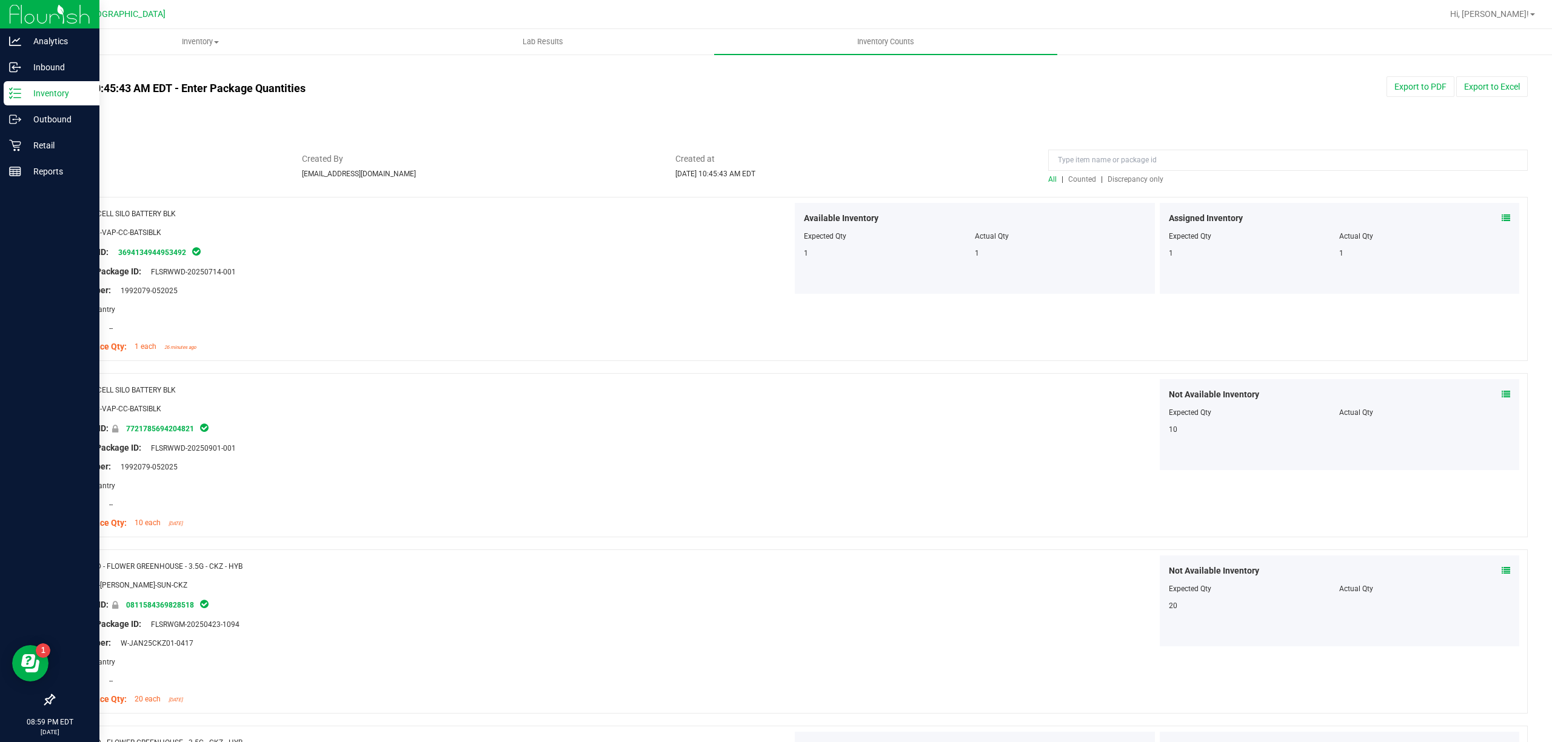
click at [1072, 175] on span "Counted" at bounding box center [1082, 179] width 28 height 8
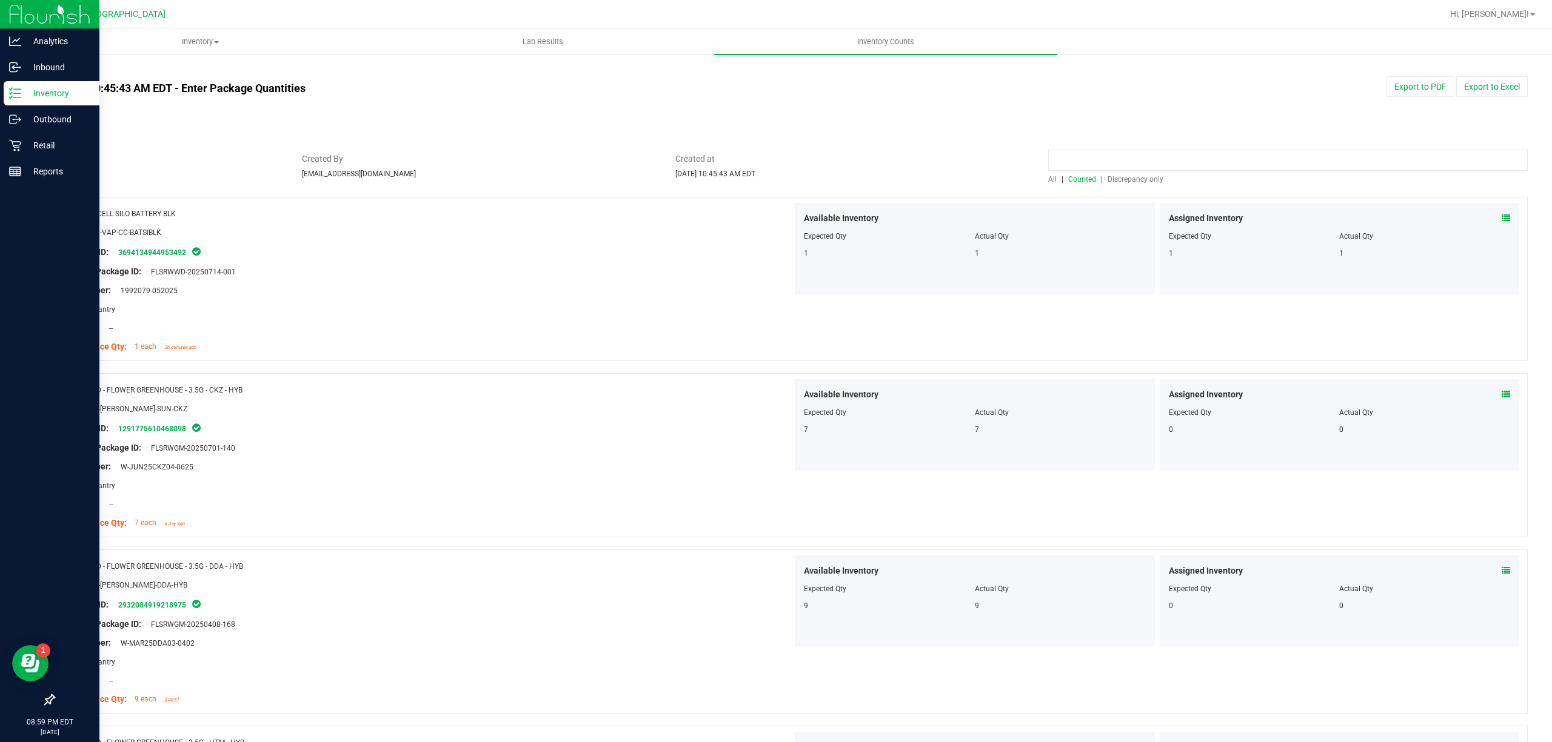
click at [1084, 156] on input at bounding box center [1287, 160] width 479 height 21
type input "10ct"
click at [447, 490] on div "Area: Pantry" at bounding box center [427, 485] width 729 height 13
click at [162, 427] on link "3610228428207782" at bounding box center [152, 429] width 68 height 8
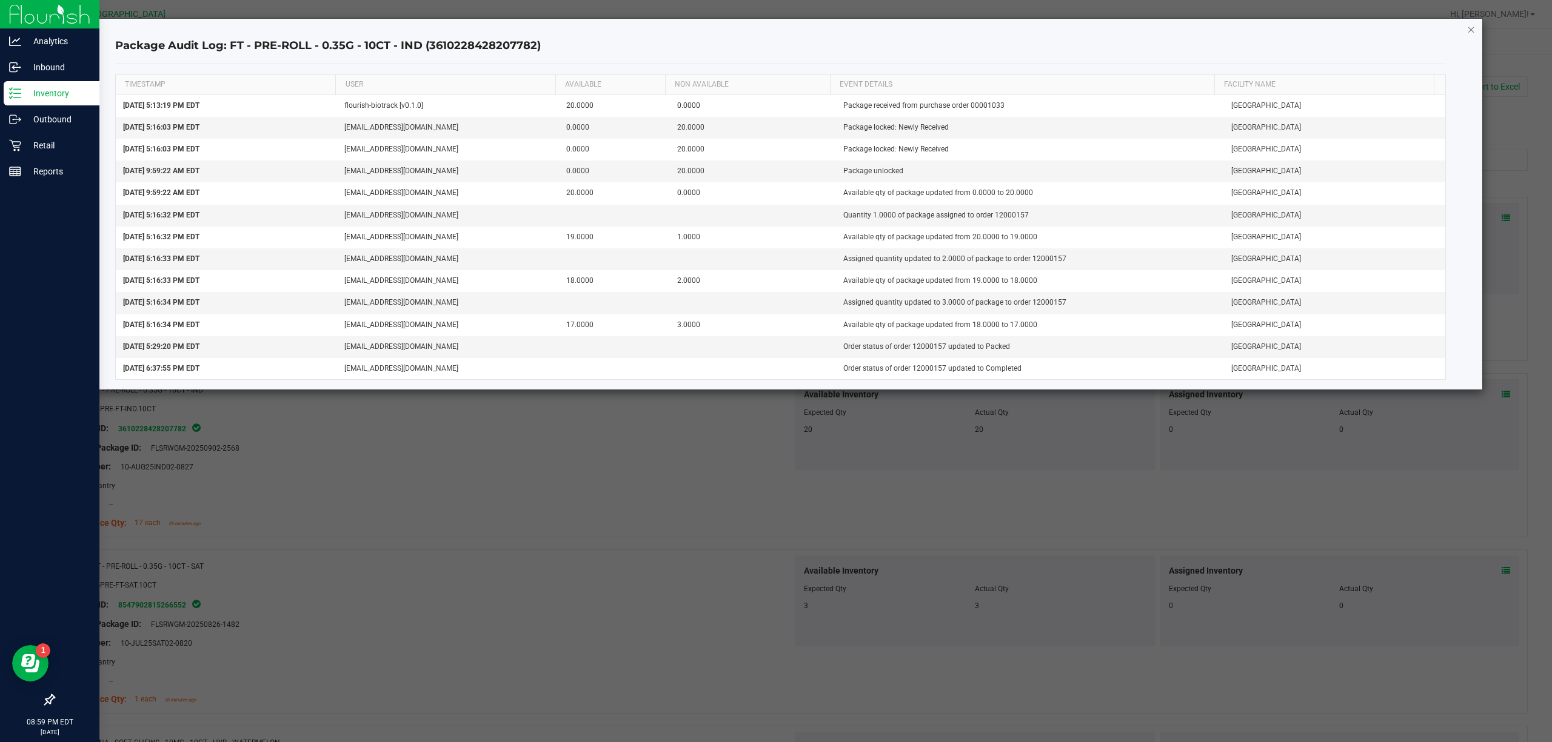
click at [1467, 32] on icon "button" at bounding box center [1471, 29] width 8 height 15
